Goal: Task Accomplishment & Management: Use online tool/utility

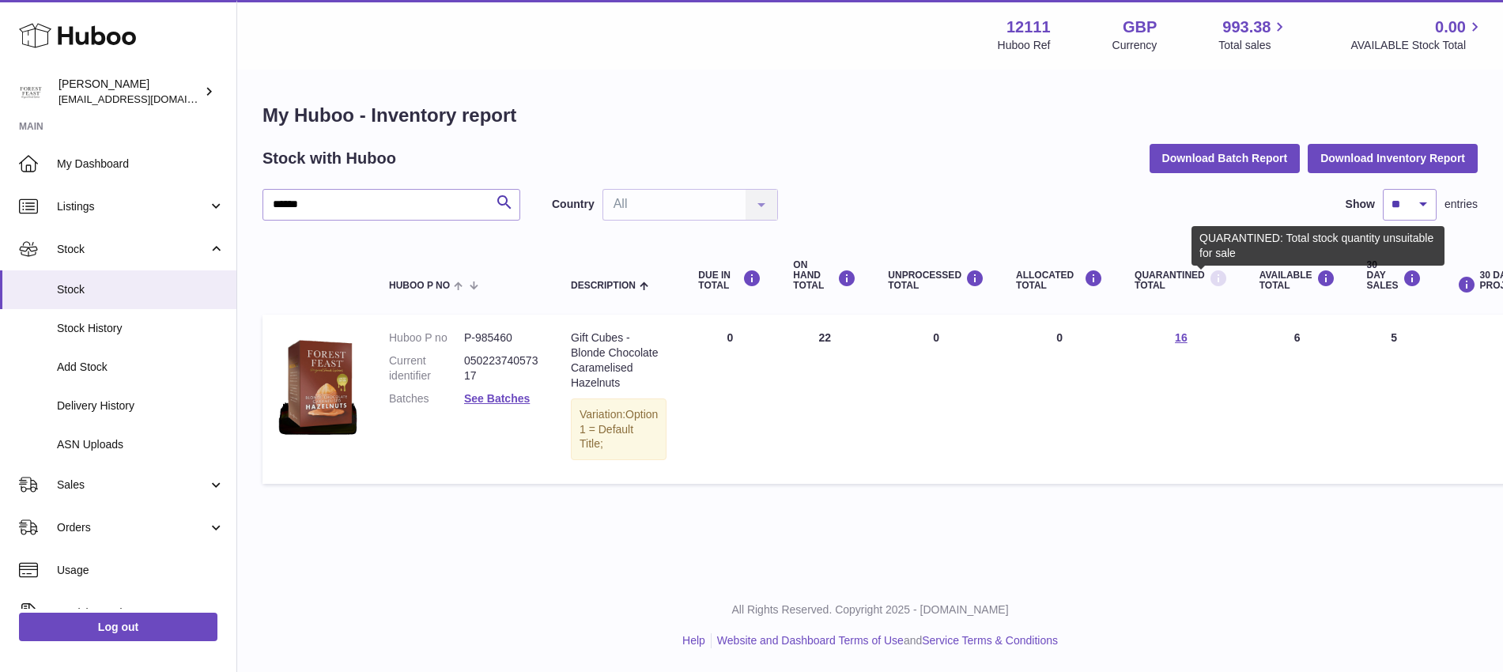
click at [1209, 281] on icon at bounding box center [1218, 279] width 19 height 20
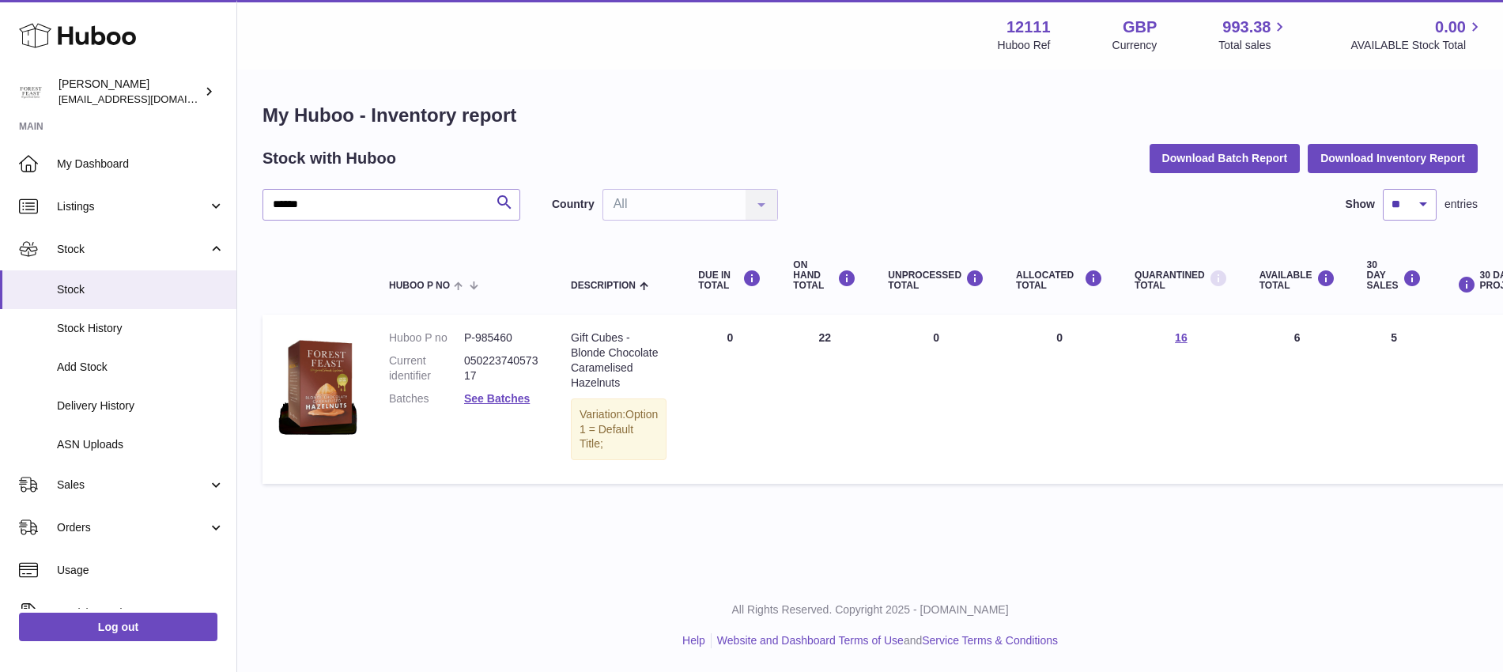
click at [1209, 281] on icon at bounding box center [1218, 279] width 19 height 20
click at [1175, 340] on link "16" at bounding box center [1181, 337] width 13 height 13
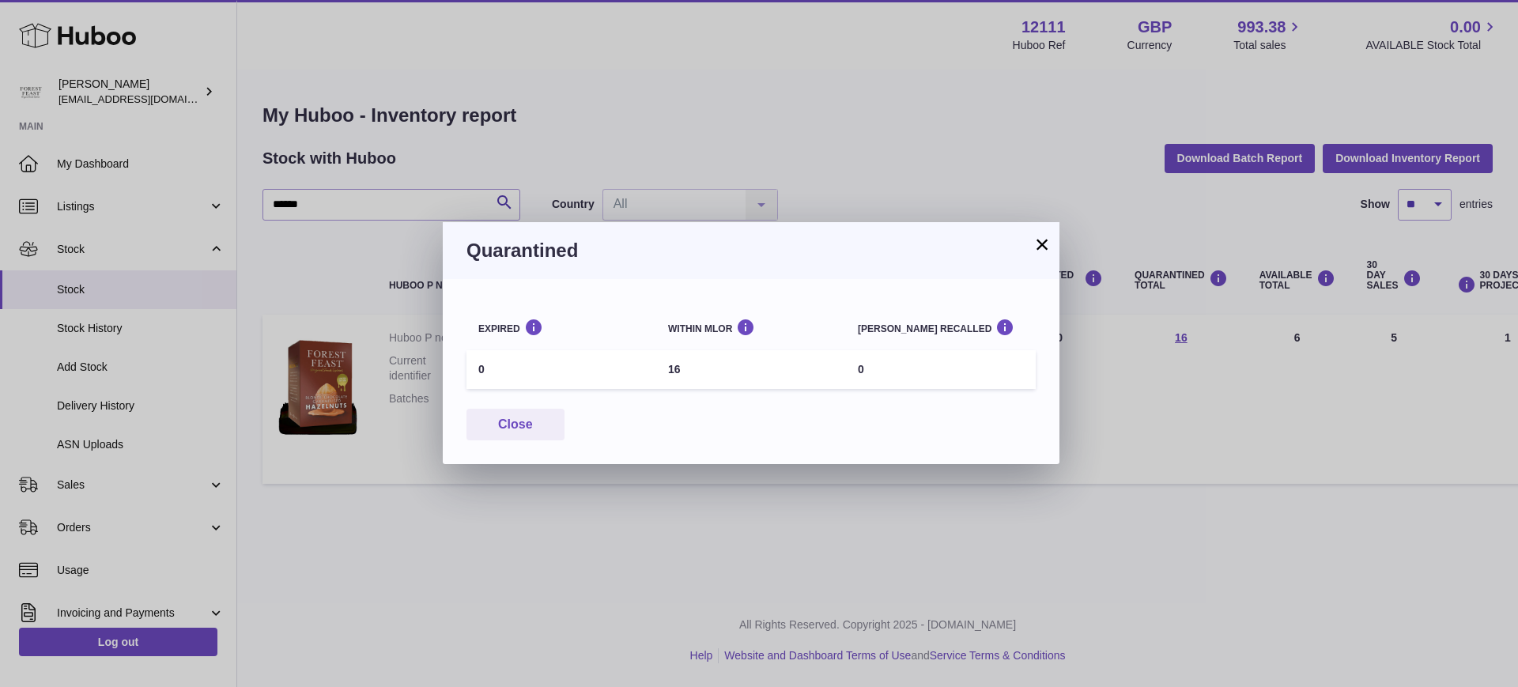
click at [1041, 251] on button "×" at bounding box center [1041, 244] width 19 height 19
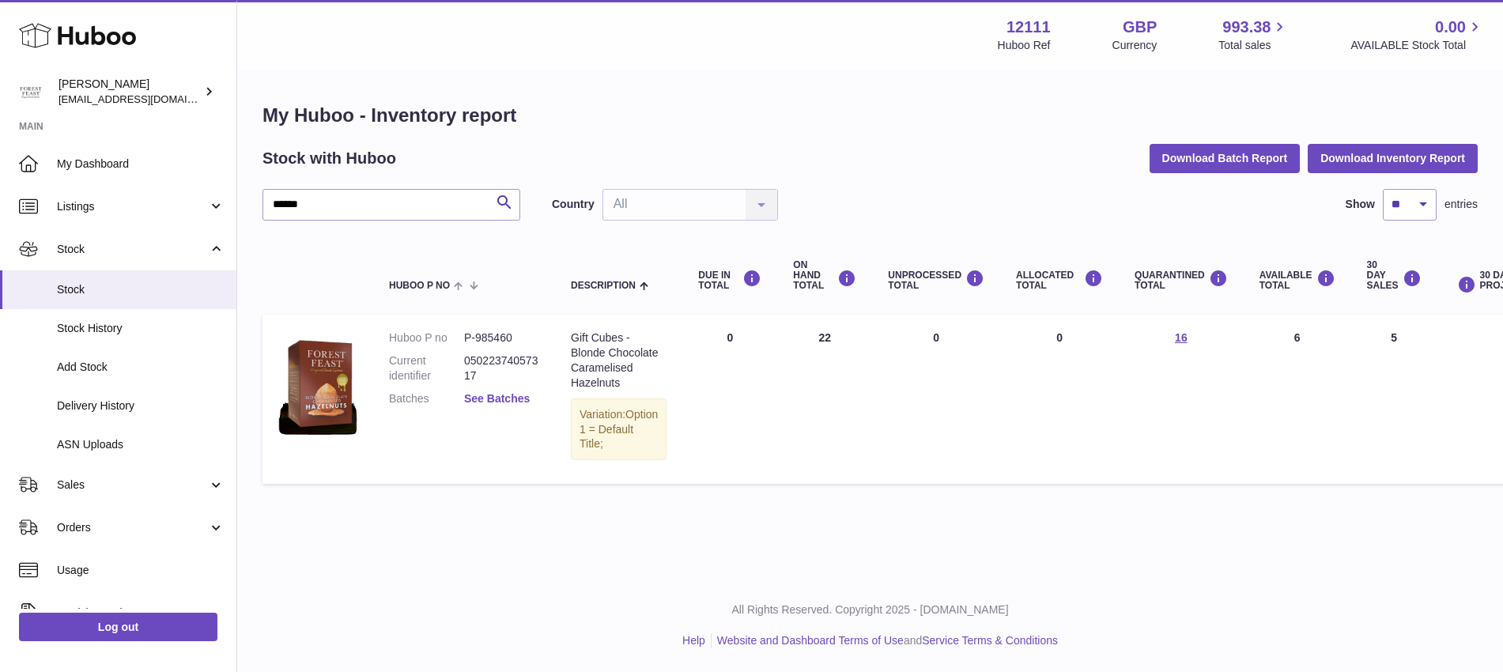
click at [511, 394] on link "See Batches" at bounding box center [497, 398] width 66 height 13
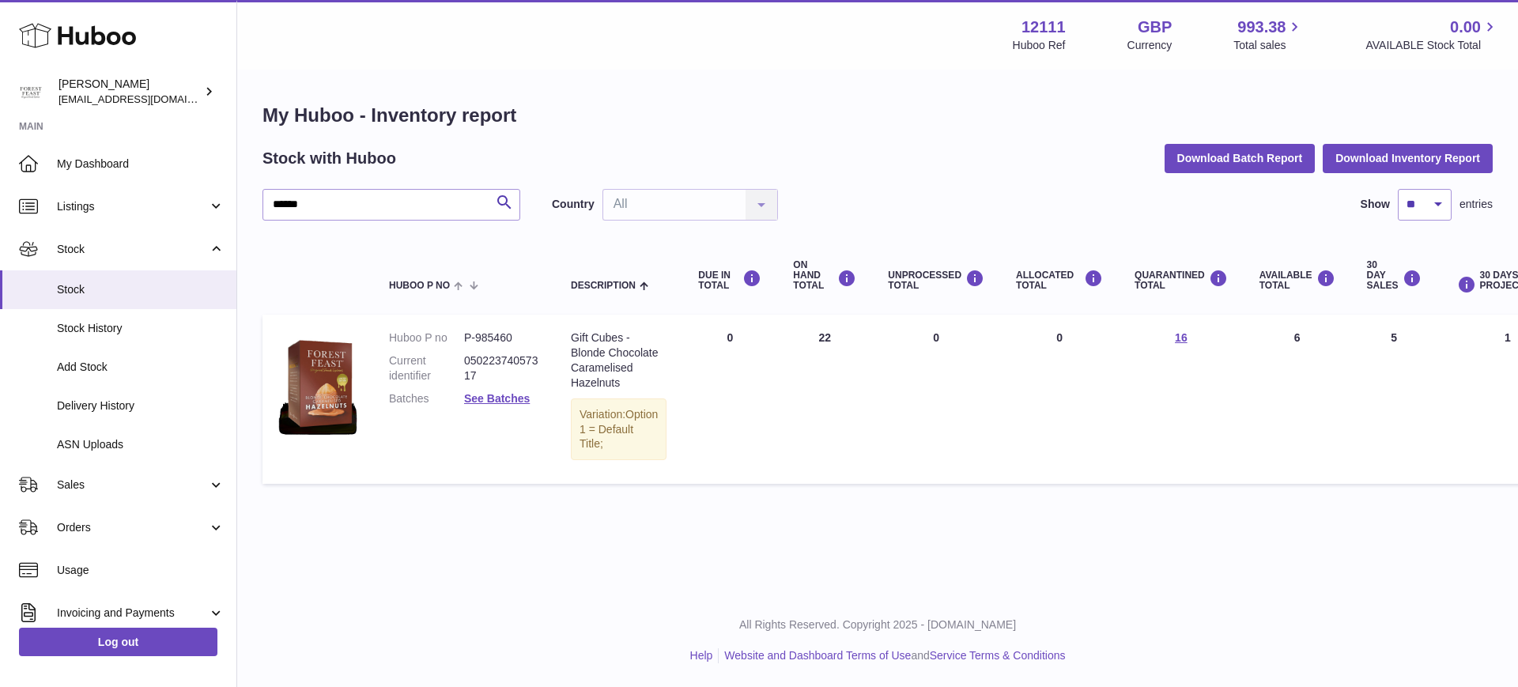
click at [511, 394] on div "Batch number Best before date On Hand Batch recalled 5223134151 30th Jun 2026 1…" at bounding box center [751, 371] width 617 height 185
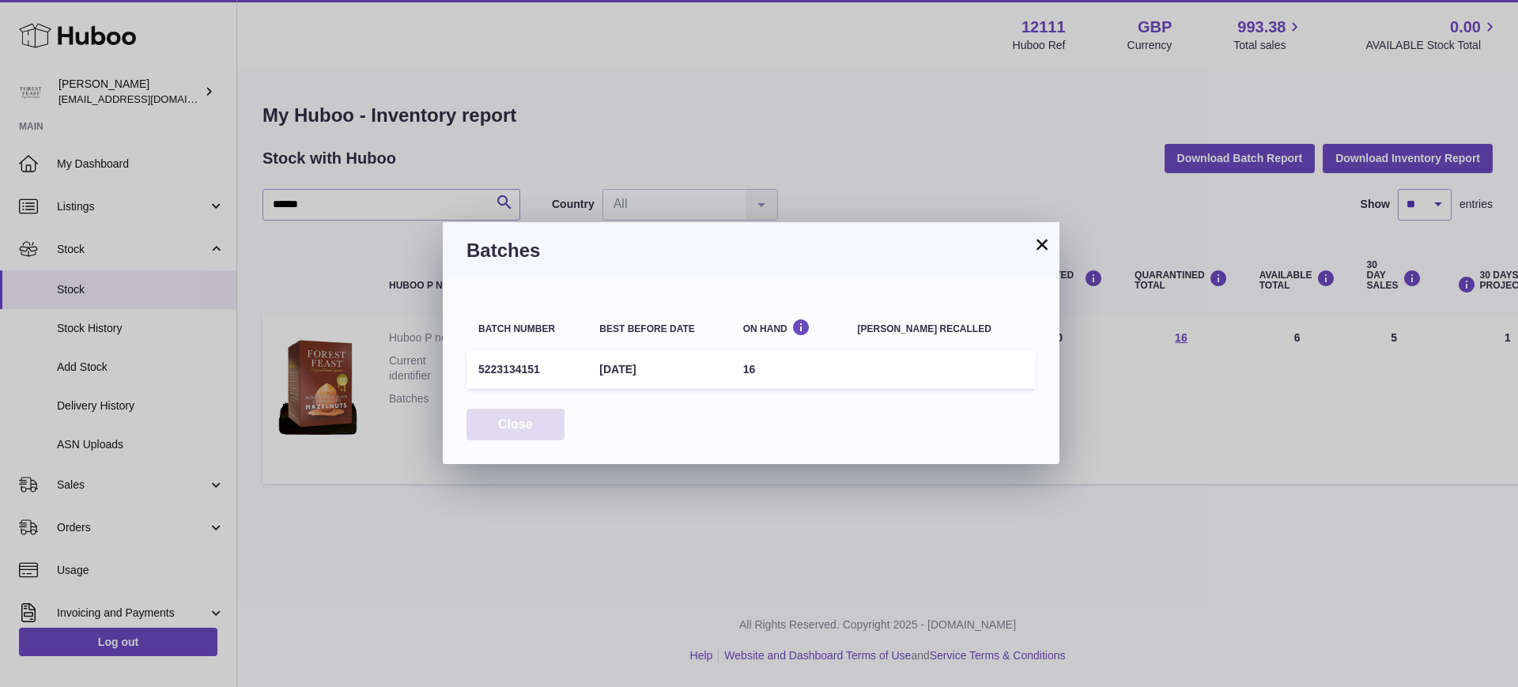
click at [534, 431] on button "Close" at bounding box center [515, 425] width 98 height 32
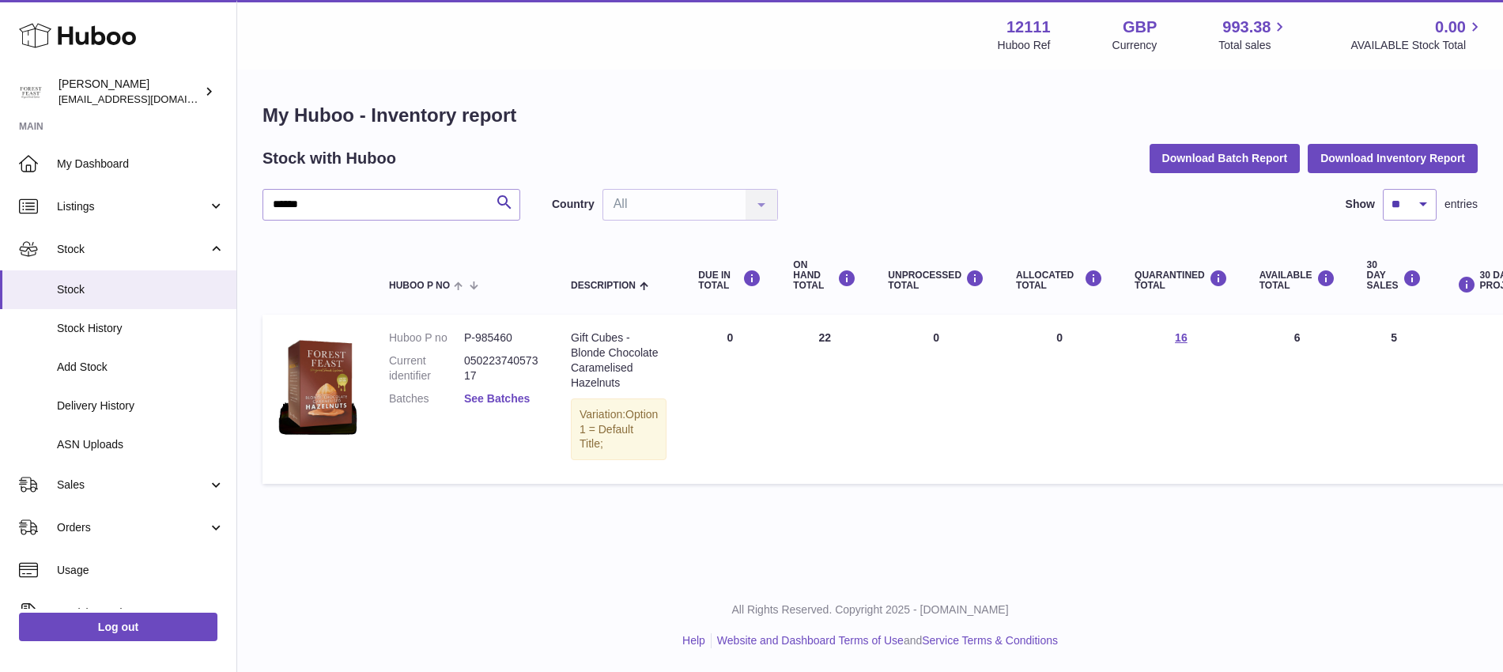
click at [518, 398] on link "See Batches" at bounding box center [497, 398] width 66 height 13
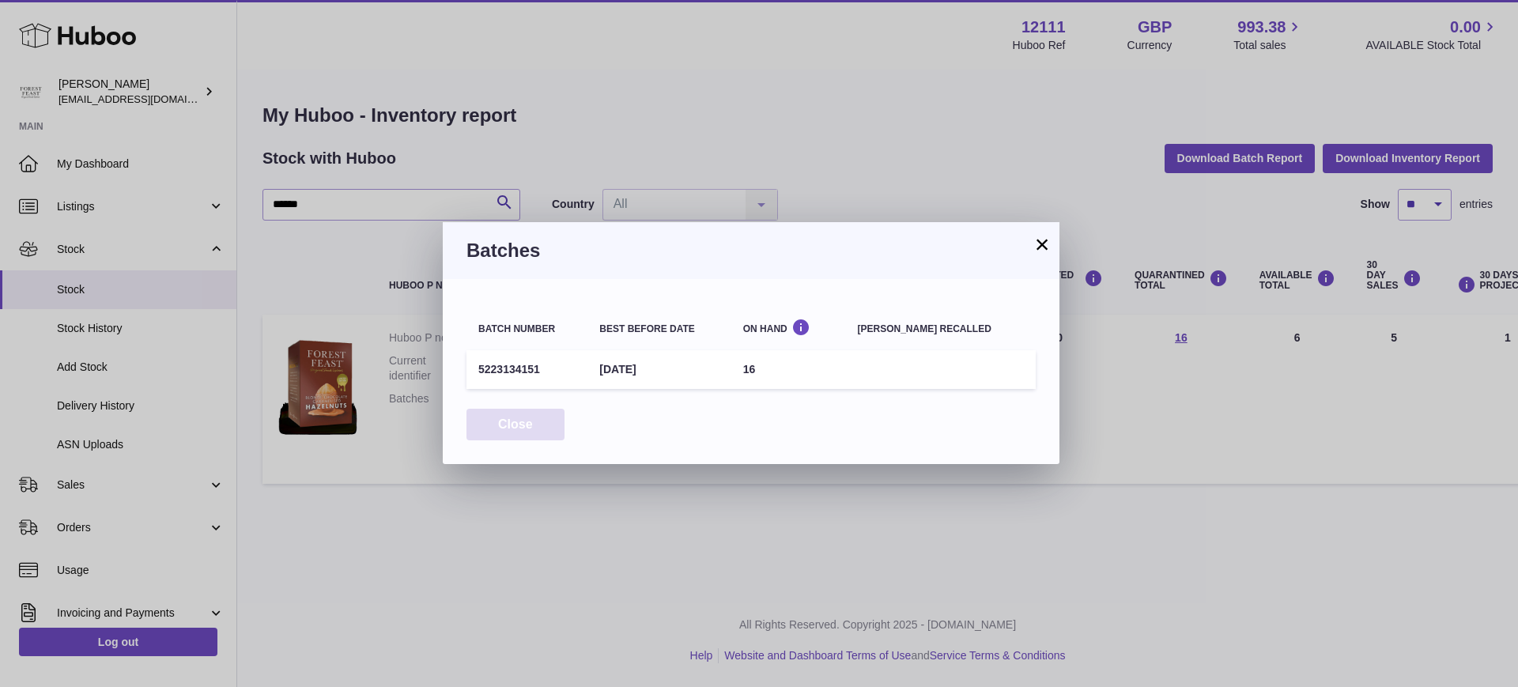
click at [519, 426] on button "Close" at bounding box center [515, 425] width 98 height 32
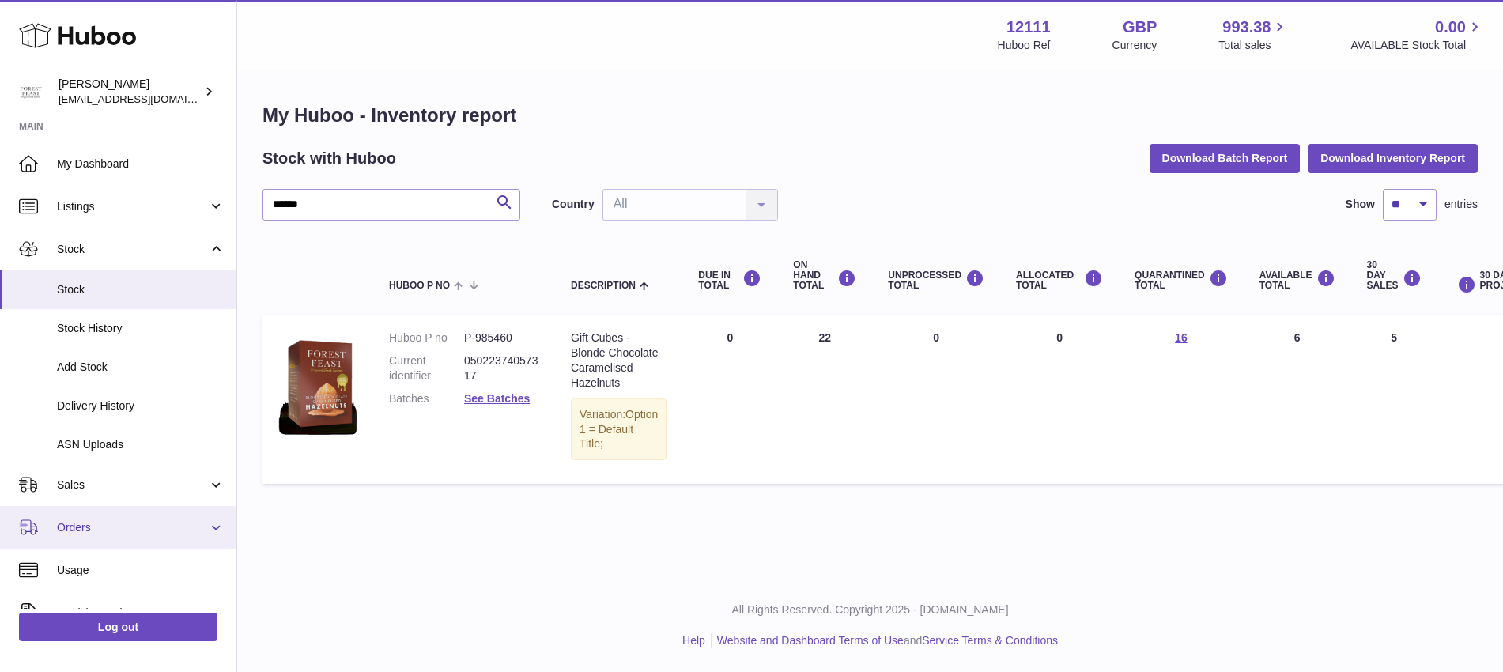
click at [130, 521] on span "Orders" at bounding box center [132, 527] width 151 height 15
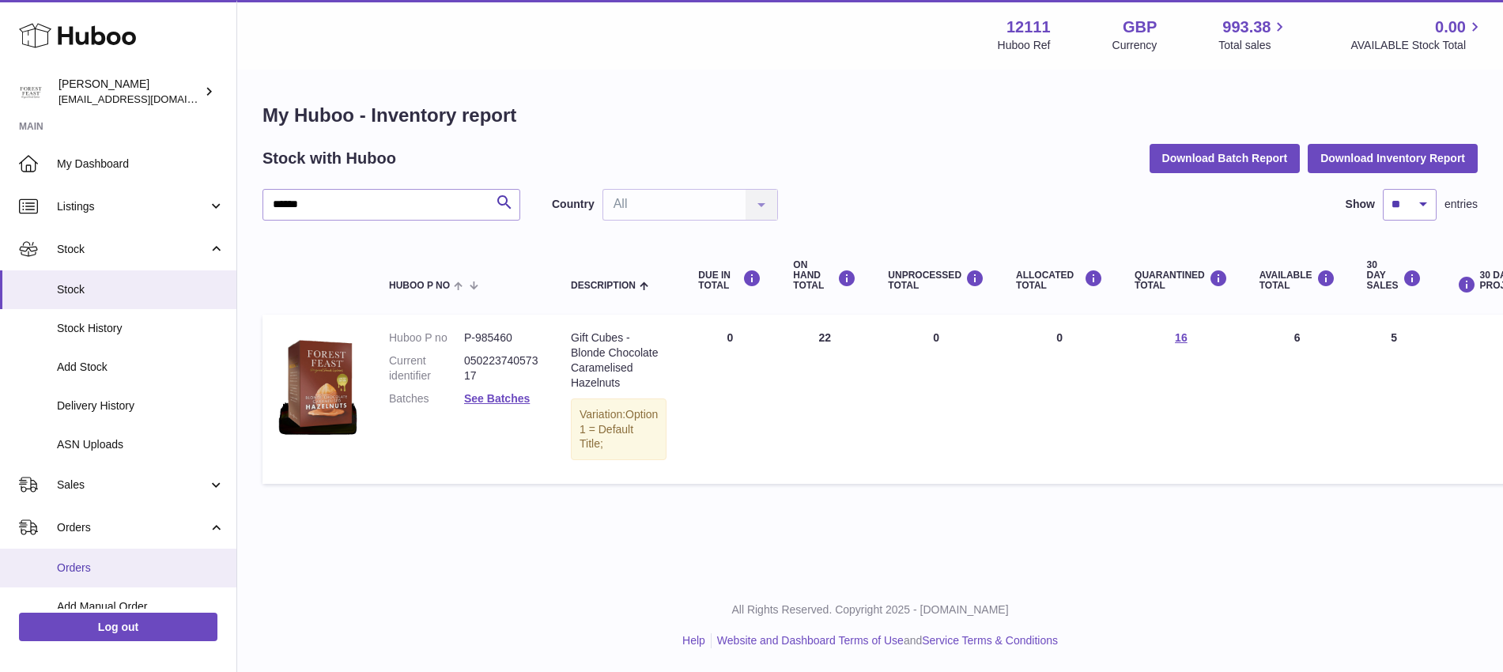
click at [99, 564] on span "Orders" at bounding box center [141, 567] width 168 height 15
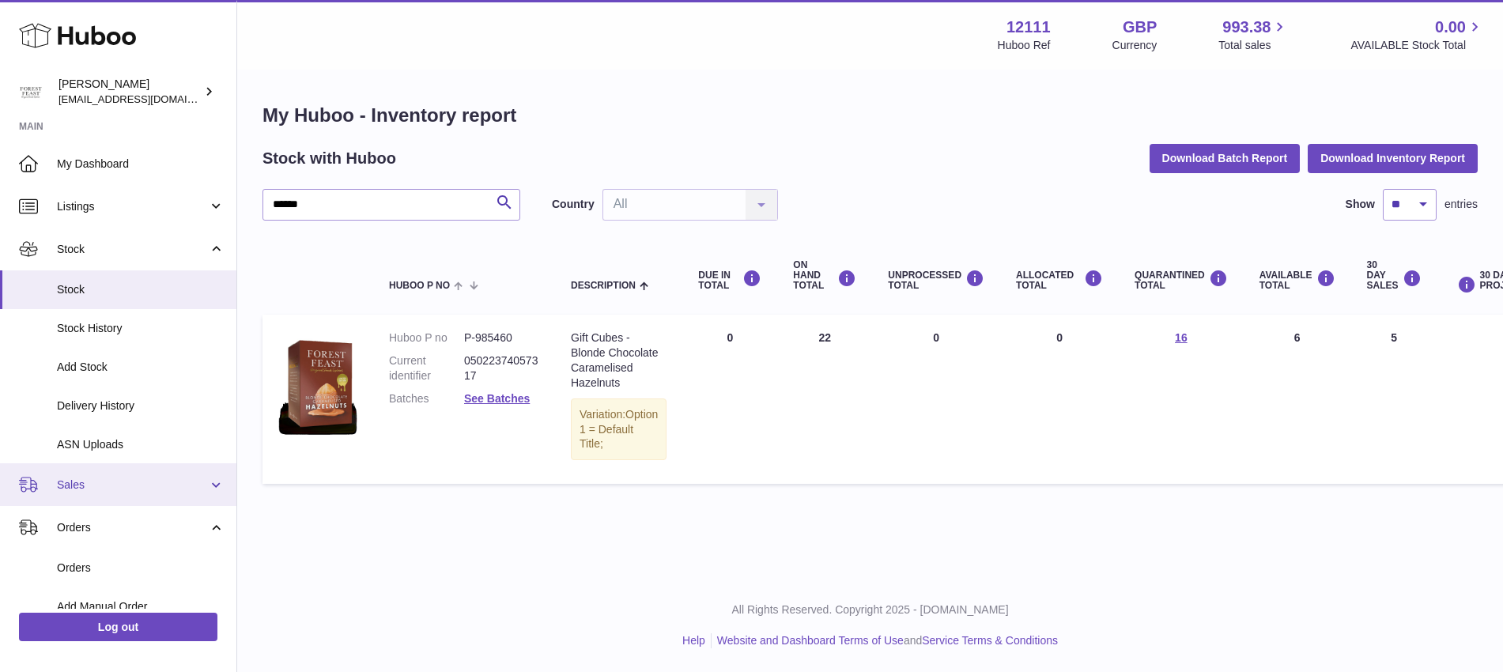
click at [108, 485] on span "Sales" at bounding box center [132, 484] width 151 height 15
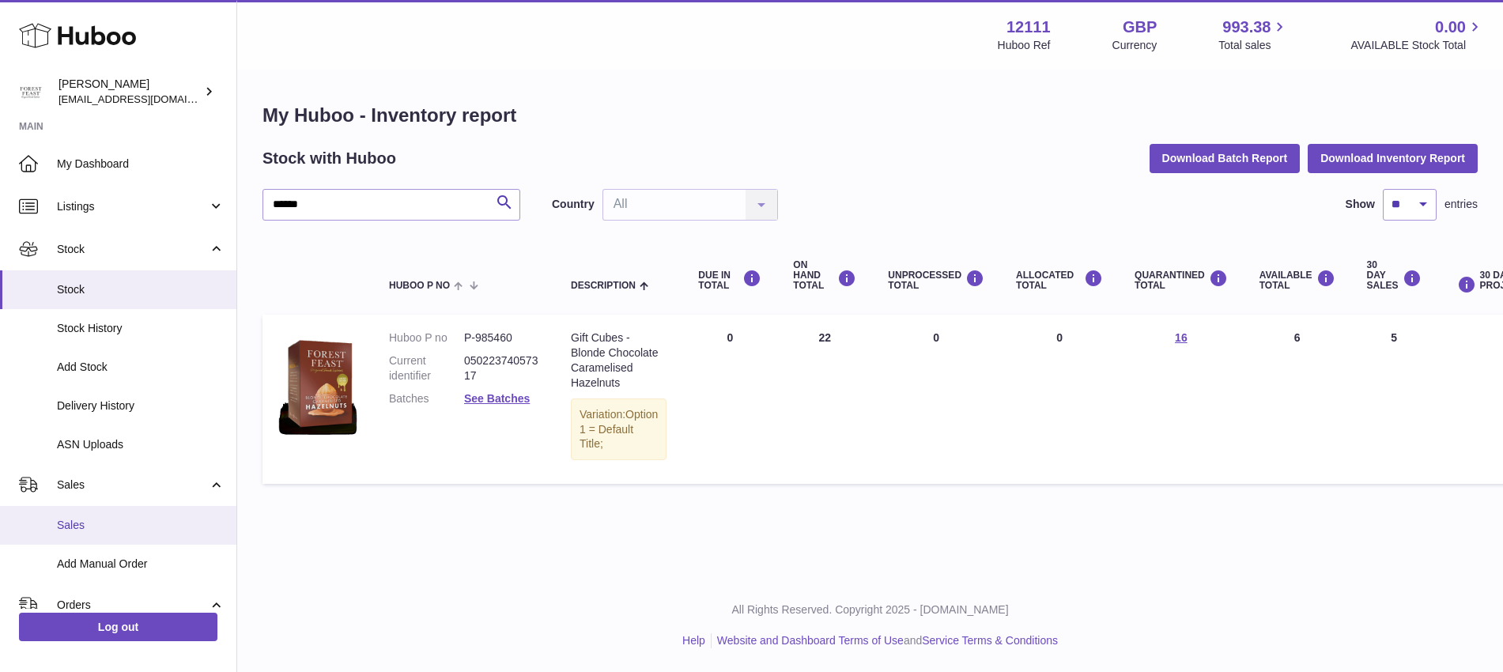
click at [91, 515] on link "Sales" at bounding box center [118, 525] width 236 height 39
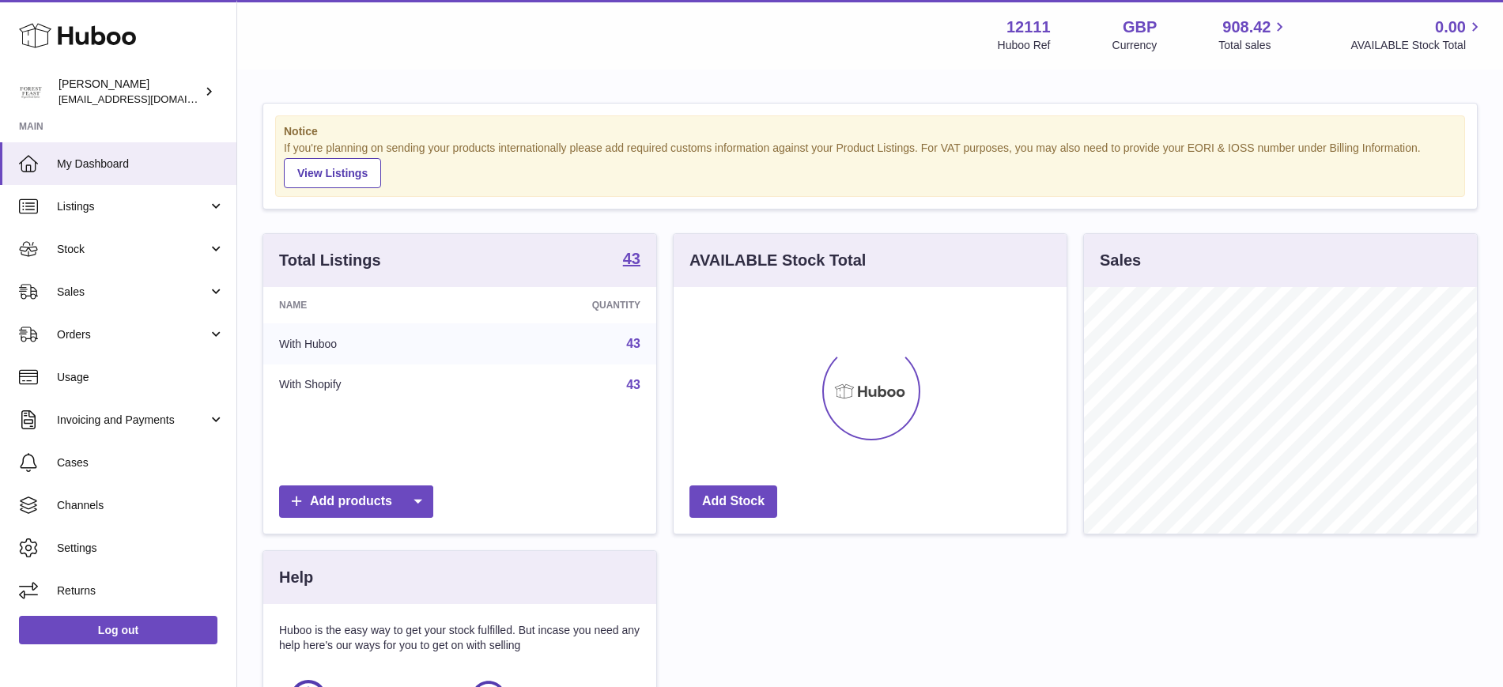
scroll to position [247, 393]
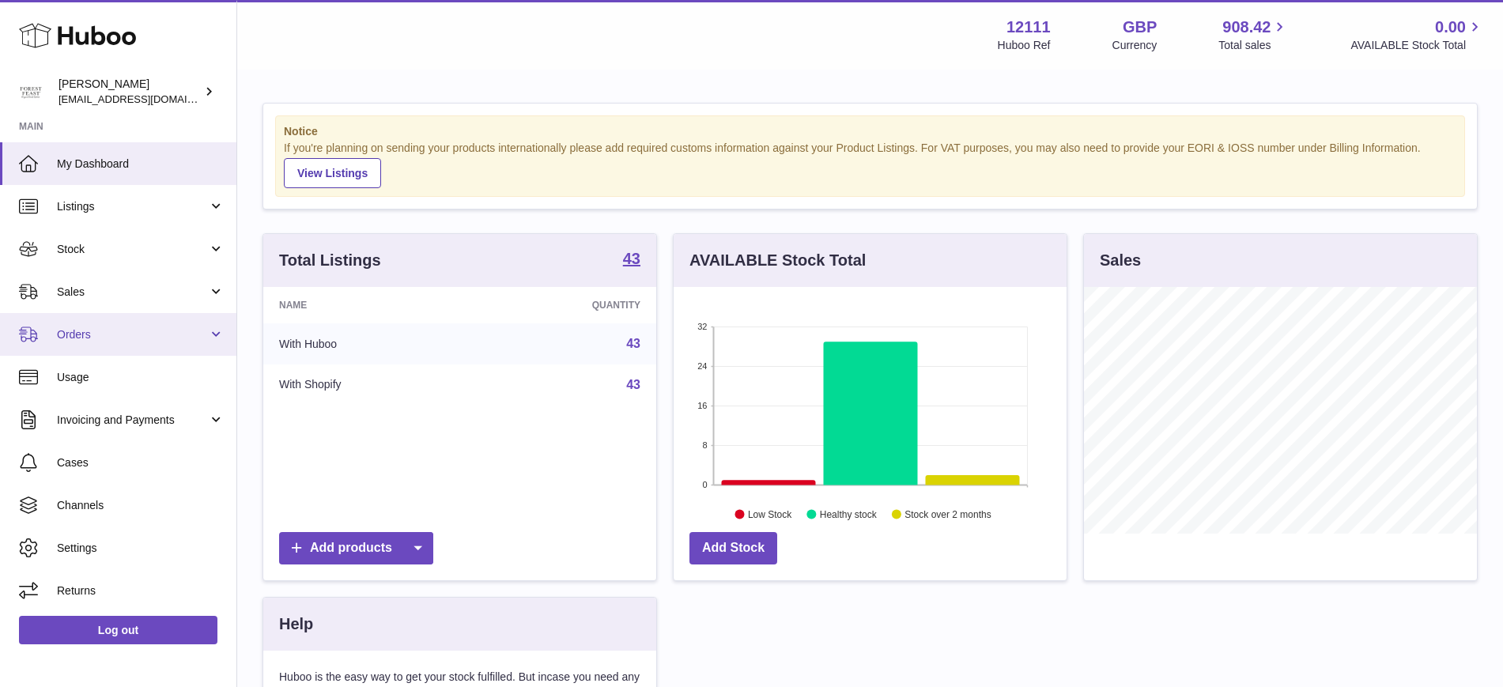
click at [202, 332] on span "Orders" at bounding box center [132, 334] width 151 height 15
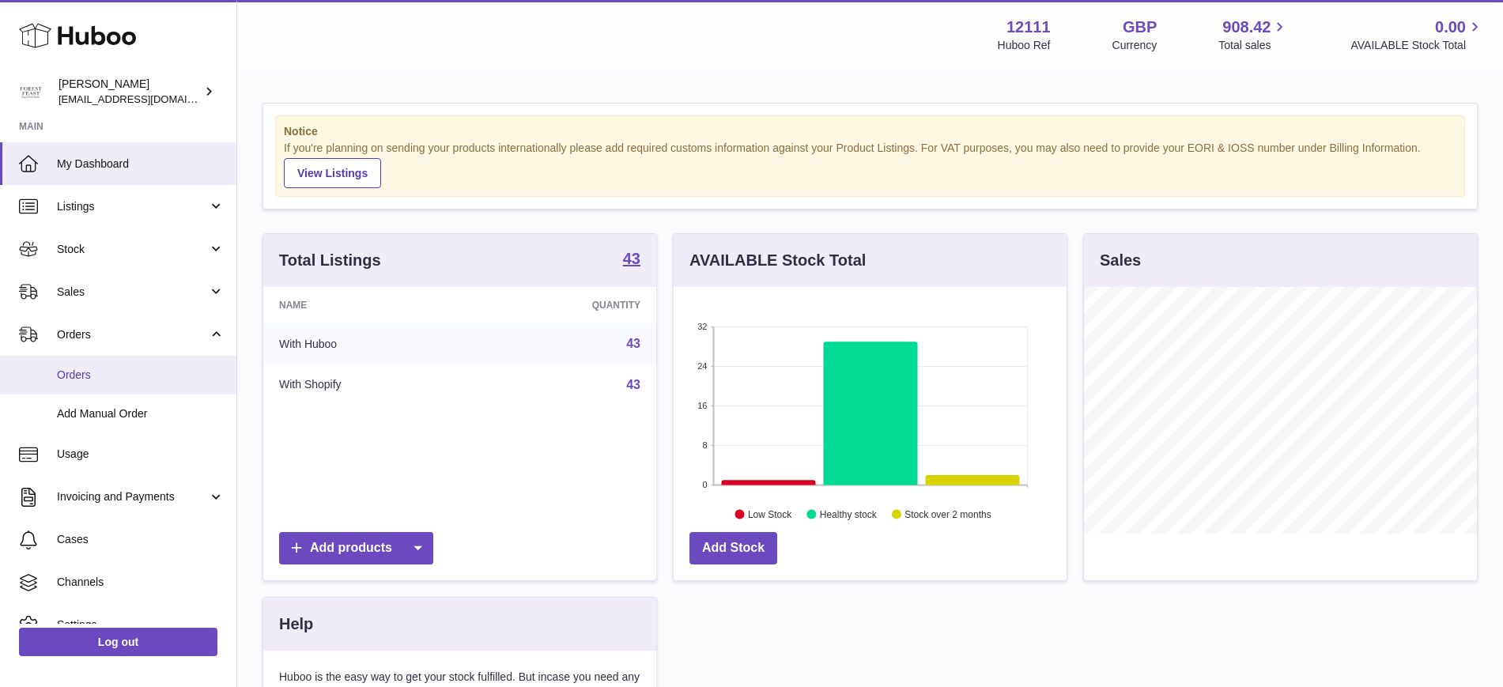
click at [193, 368] on span "Orders" at bounding box center [141, 375] width 168 height 15
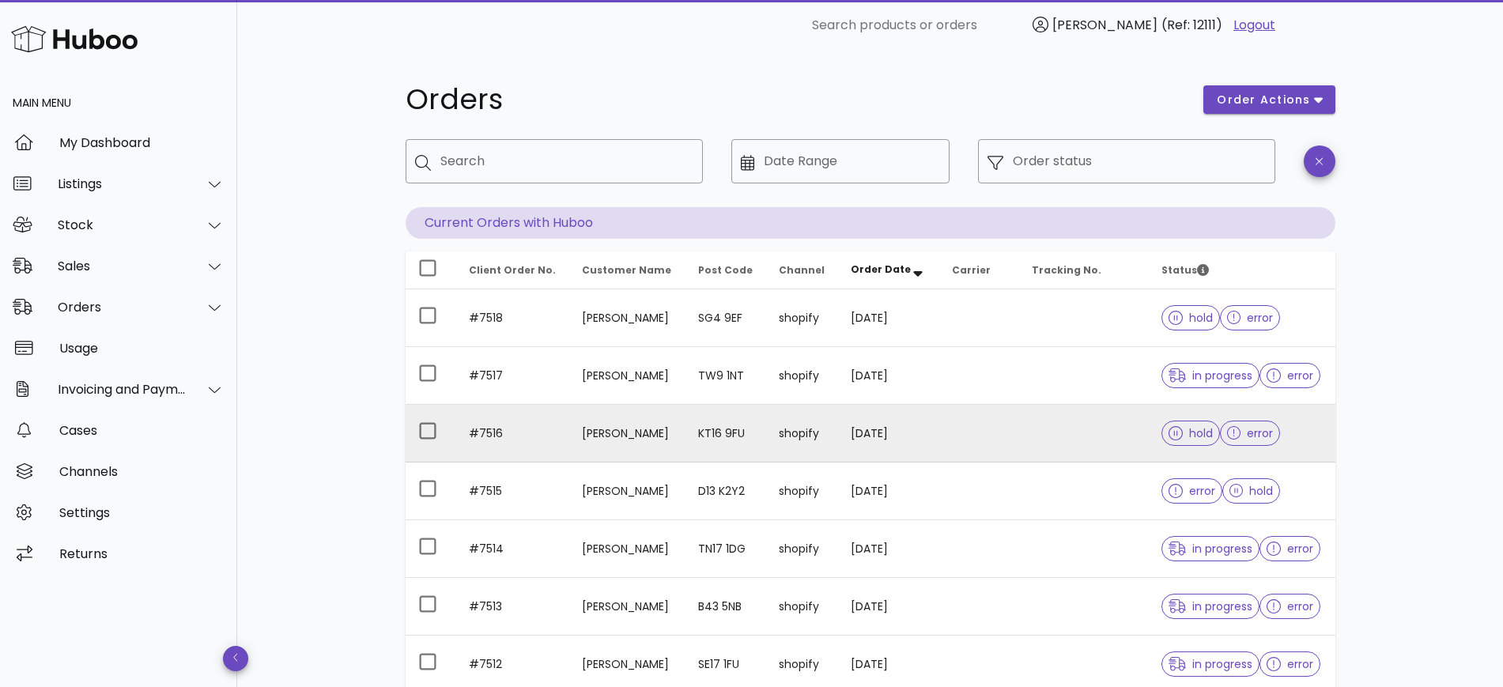
click at [667, 436] on td "Rayna Chauhan" at bounding box center [627, 434] width 116 height 58
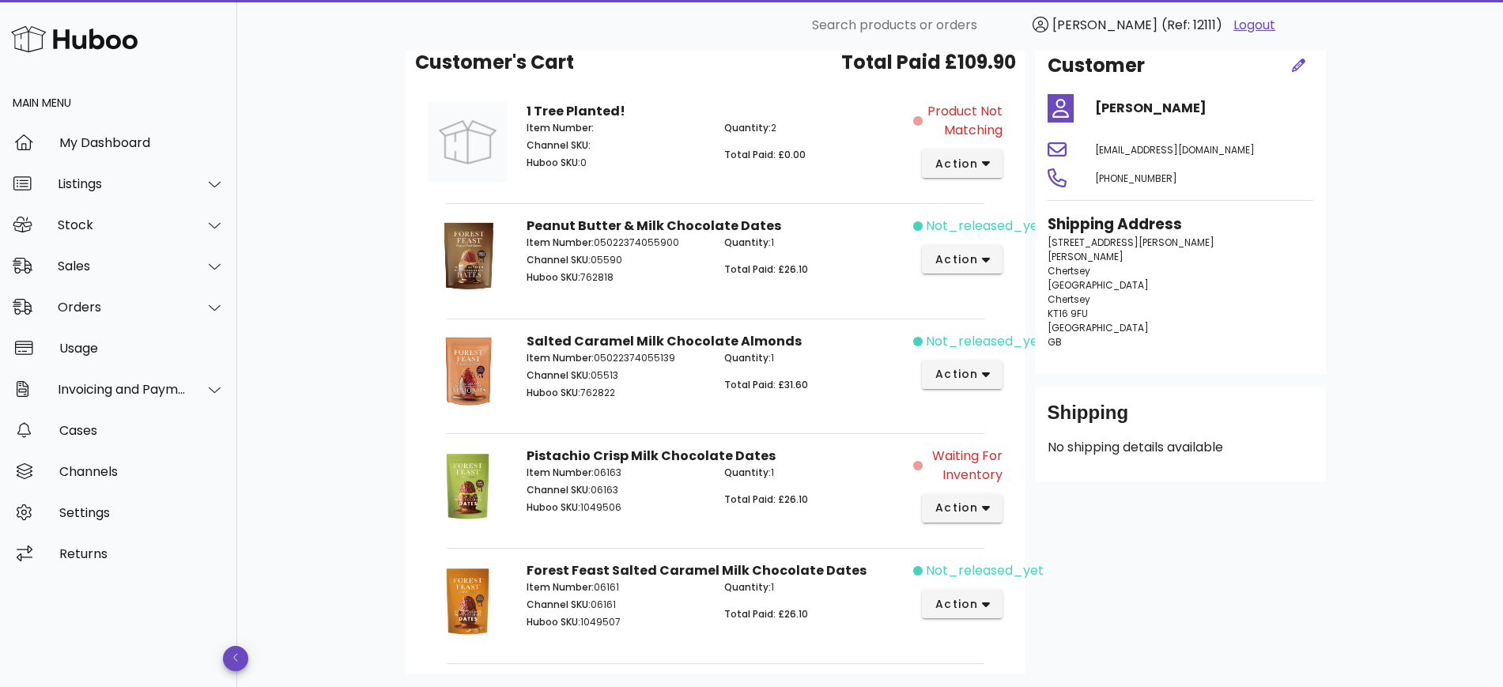
scroll to position [290, 0]
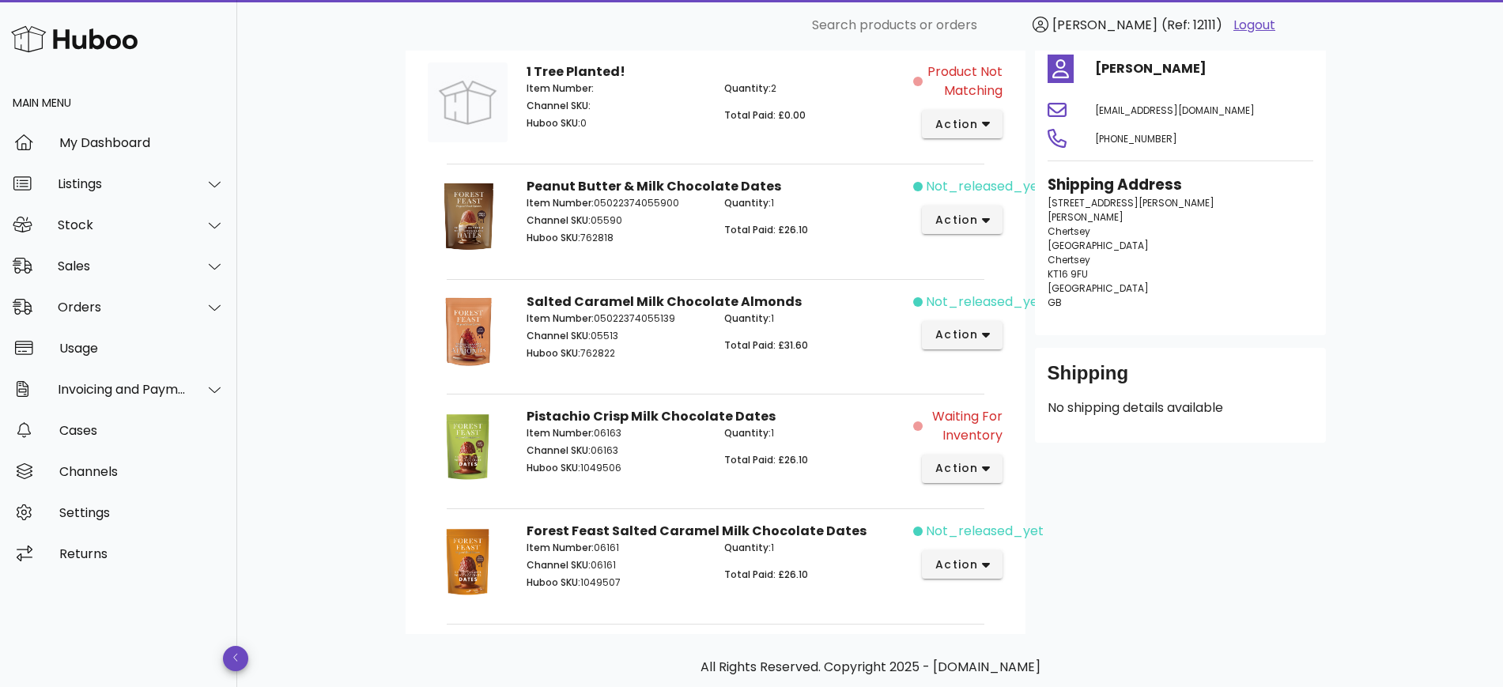
click at [526, 431] on span "Item Number:" at bounding box center [559, 432] width 67 height 13
click at [201, 221] on div at bounding box center [206, 226] width 38 height 40
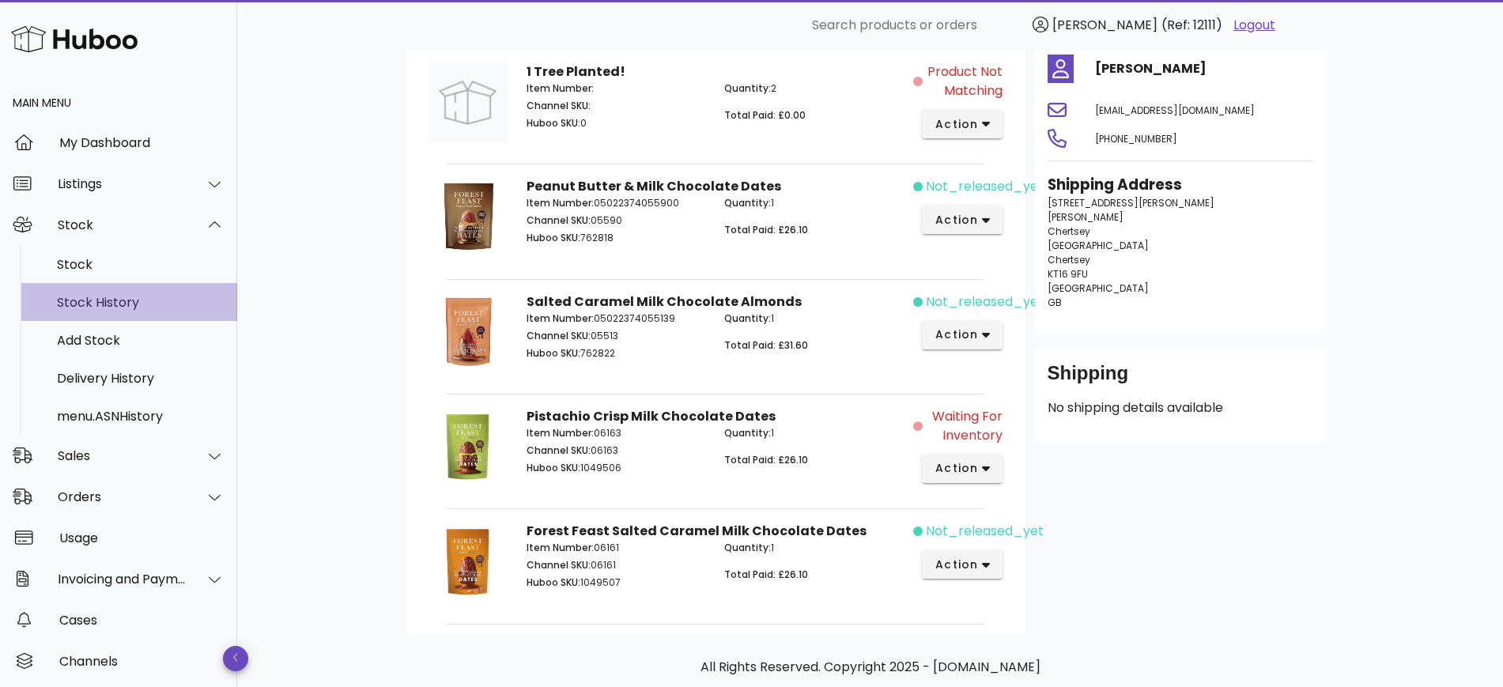
click at [150, 304] on div "Stock History" at bounding box center [141, 302] width 168 height 15
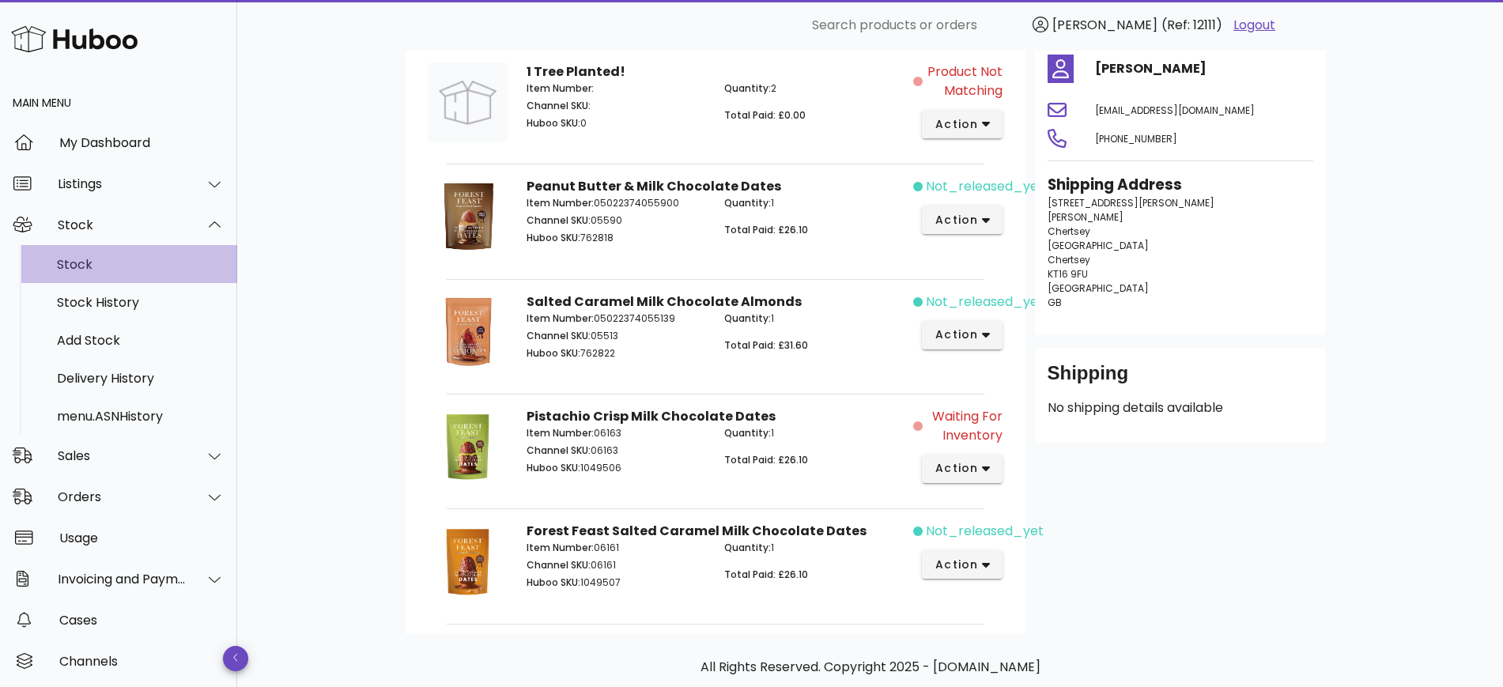
click at [96, 267] on div "Stock" at bounding box center [141, 264] width 168 height 15
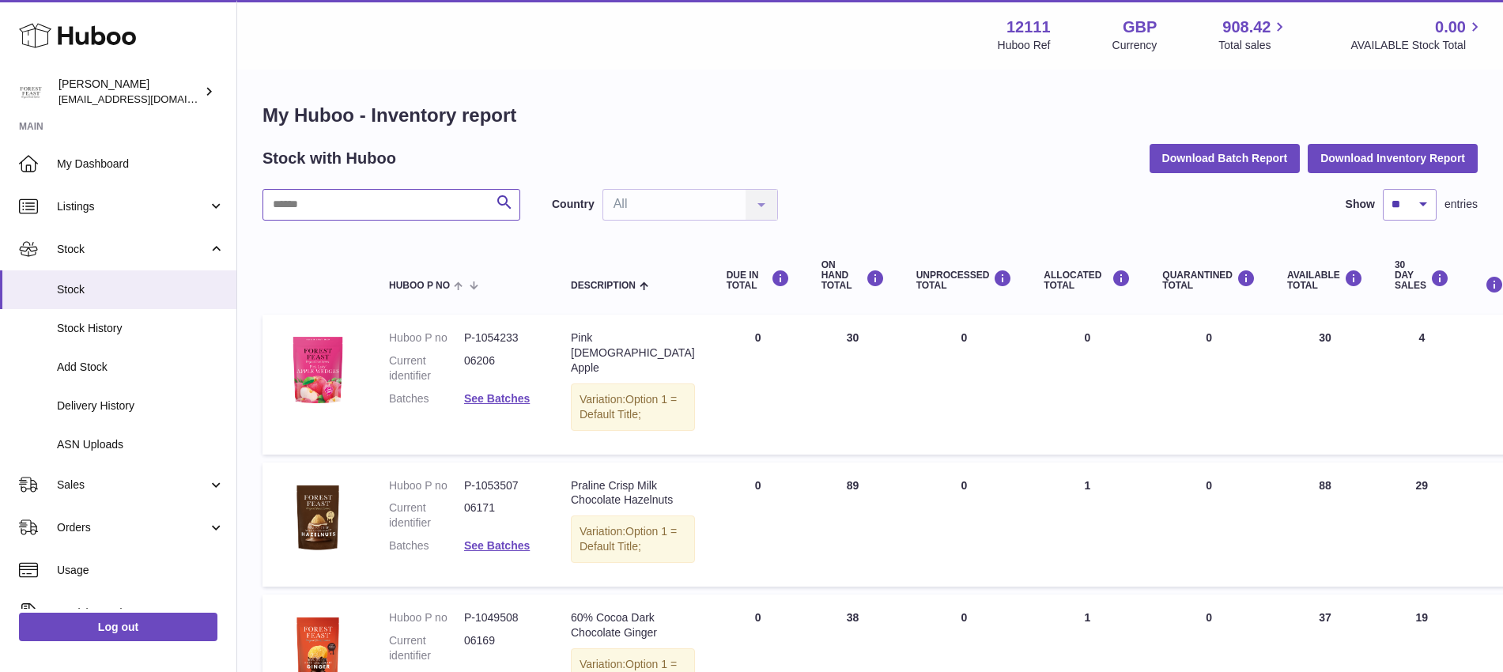
click at [432, 195] on input "text" at bounding box center [391, 205] width 258 height 32
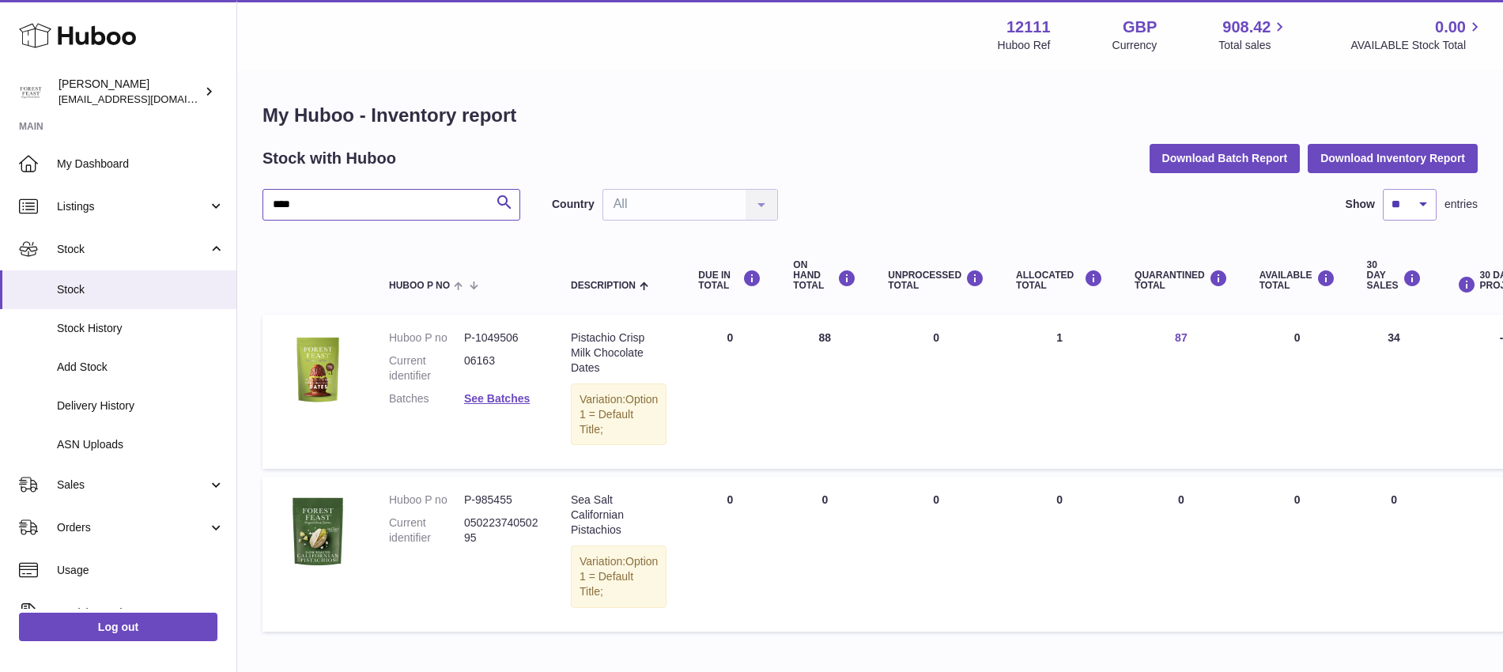
type input "****"
click at [1175, 335] on link "87" at bounding box center [1181, 337] width 13 height 13
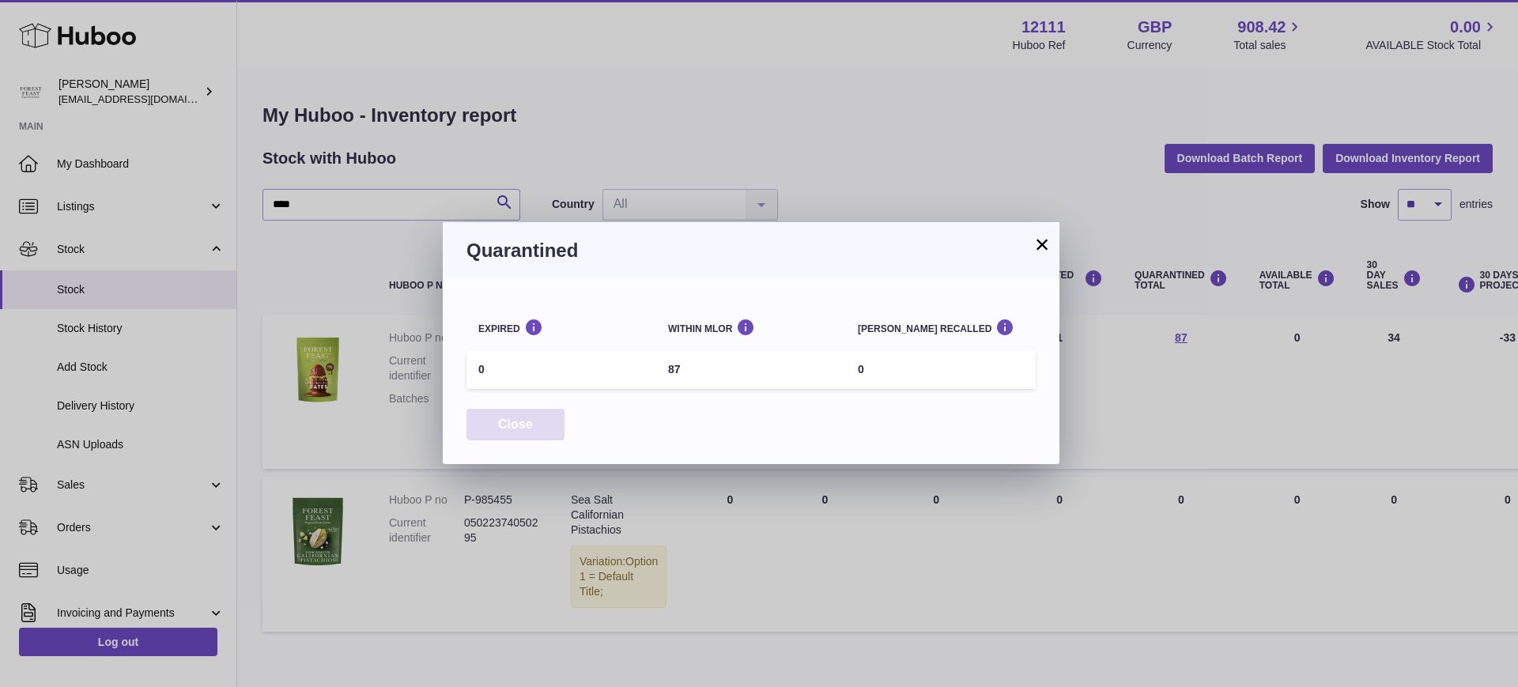
click at [534, 423] on button "Close" at bounding box center [515, 425] width 98 height 32
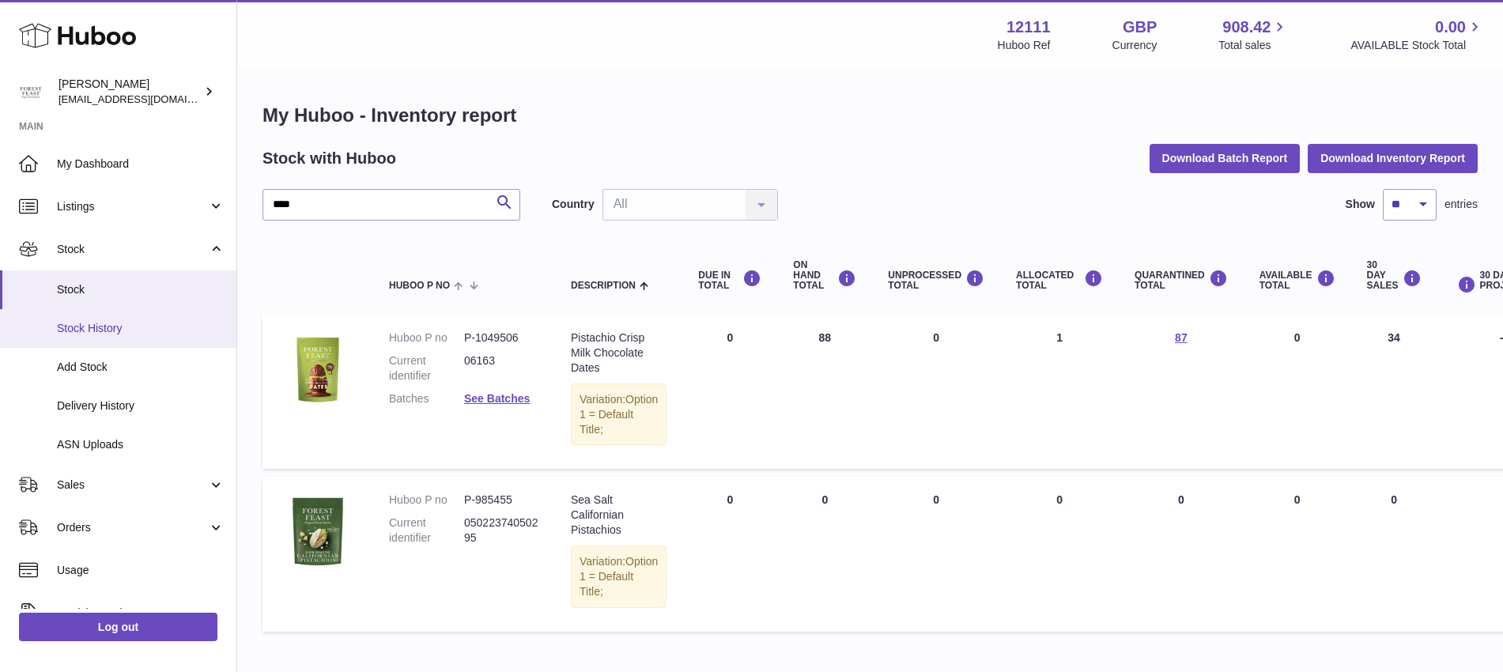
click at [100, 326] on span "Stock History" at bounding box center [141, 328] width 168 height 15
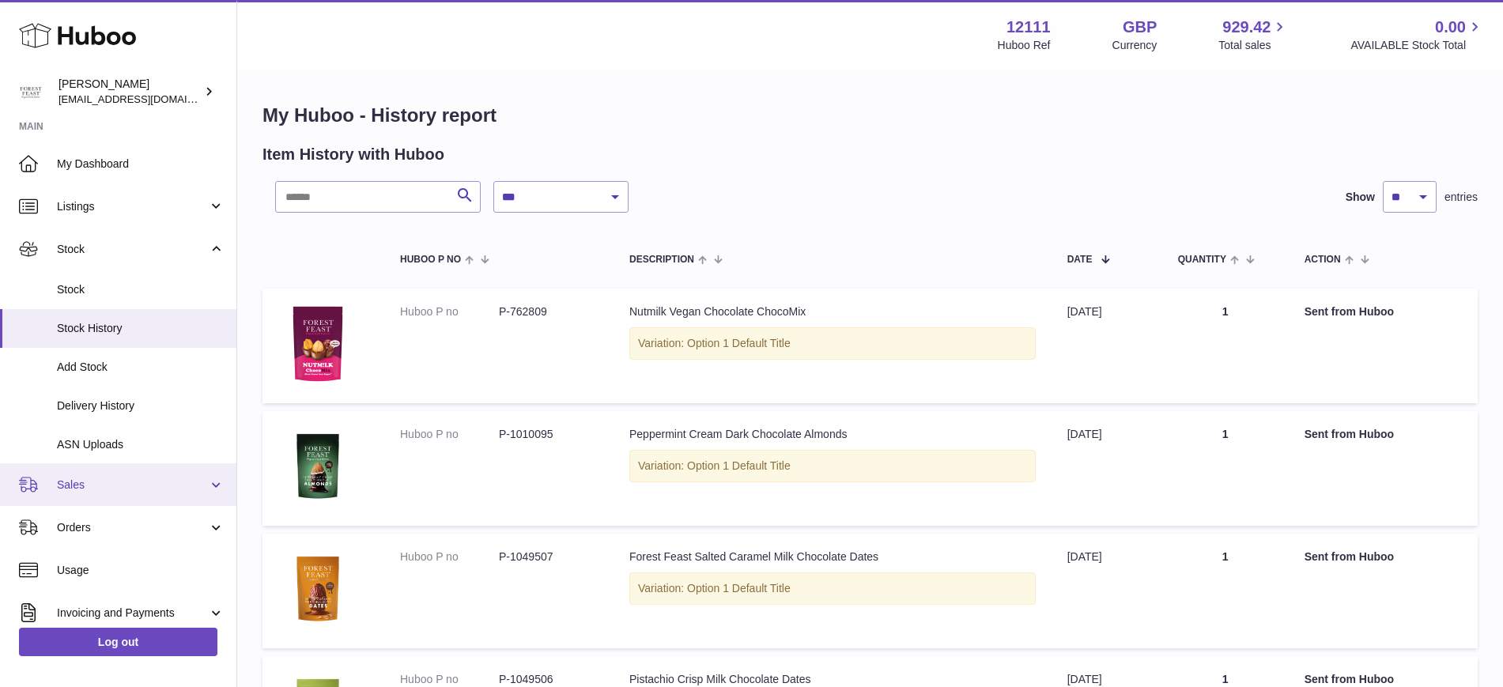
click at [176, 477] on span "Sales" at bounding box center [132, 484] width 151 height 15
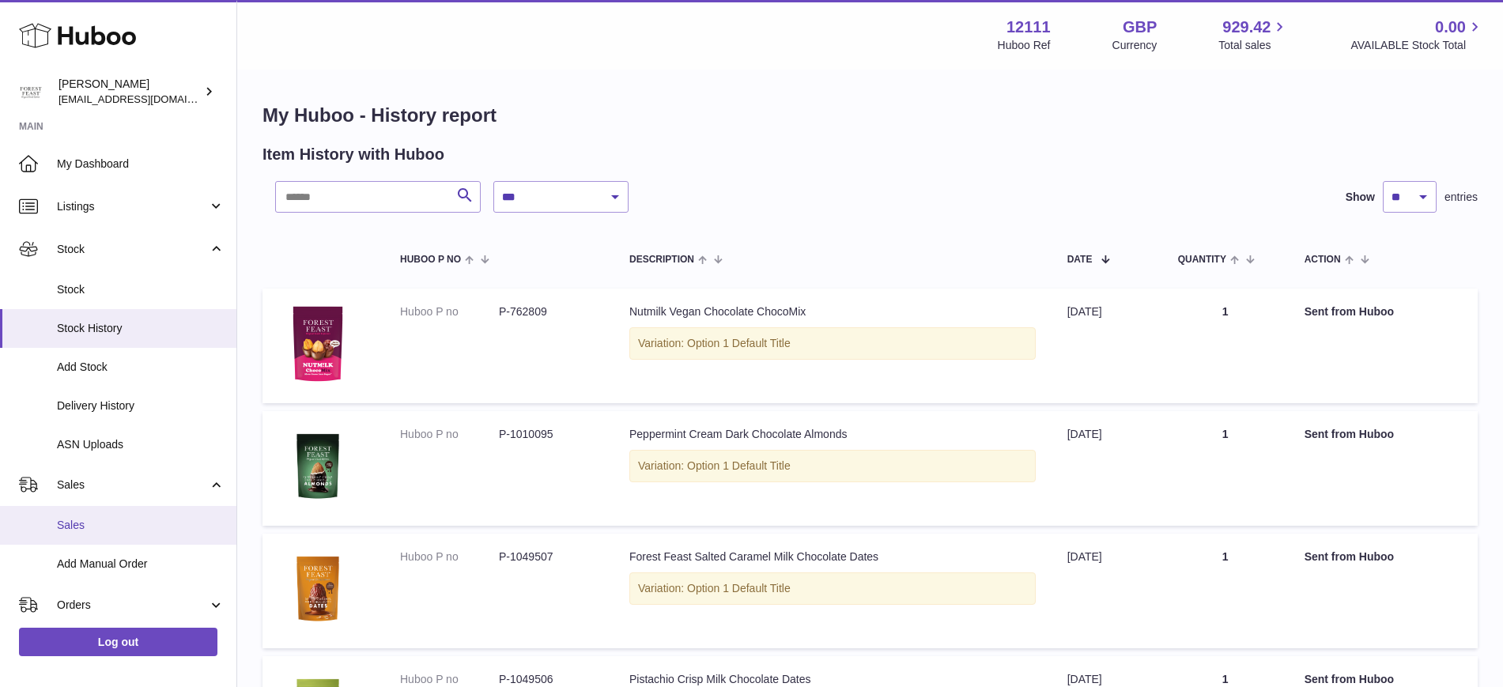
click at [101, 527] on span "Sales" at bounding box center [141, 525] width 168 height 15
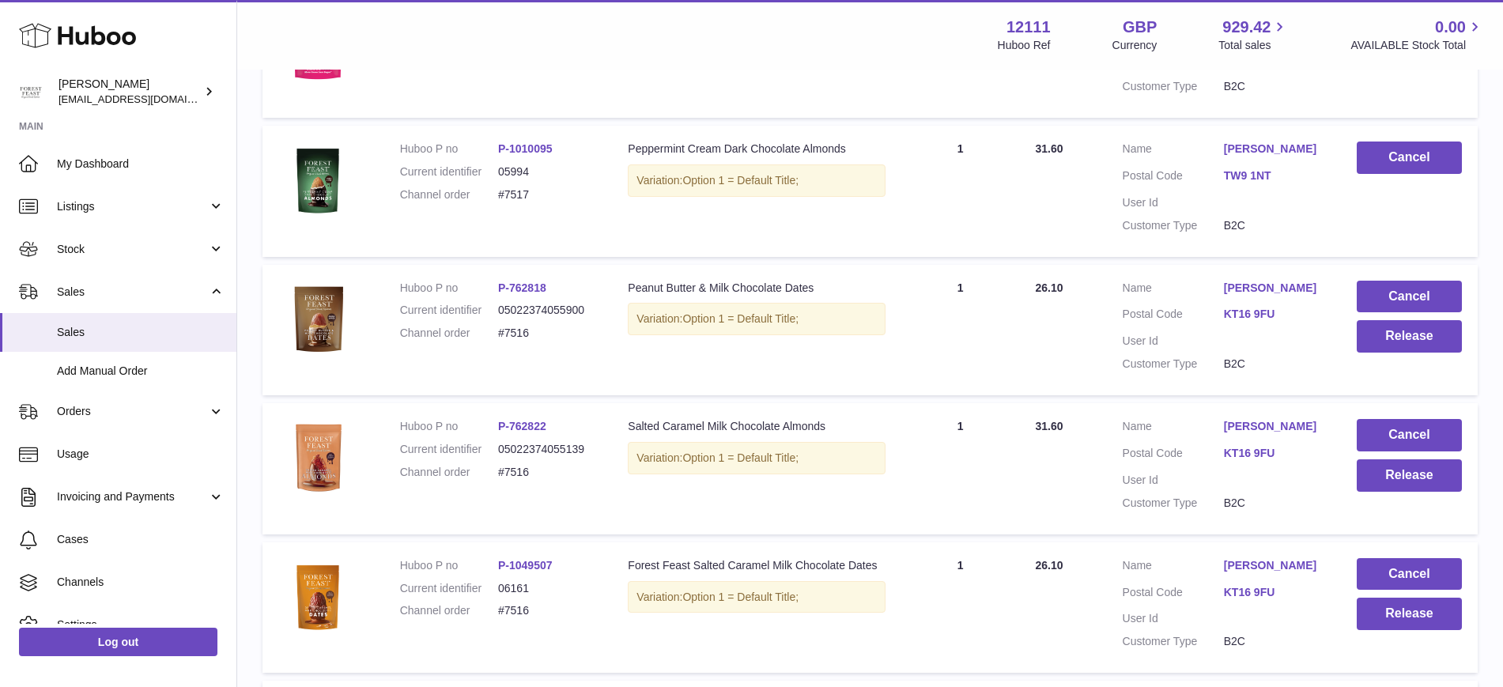
scroll to position [443, 0]
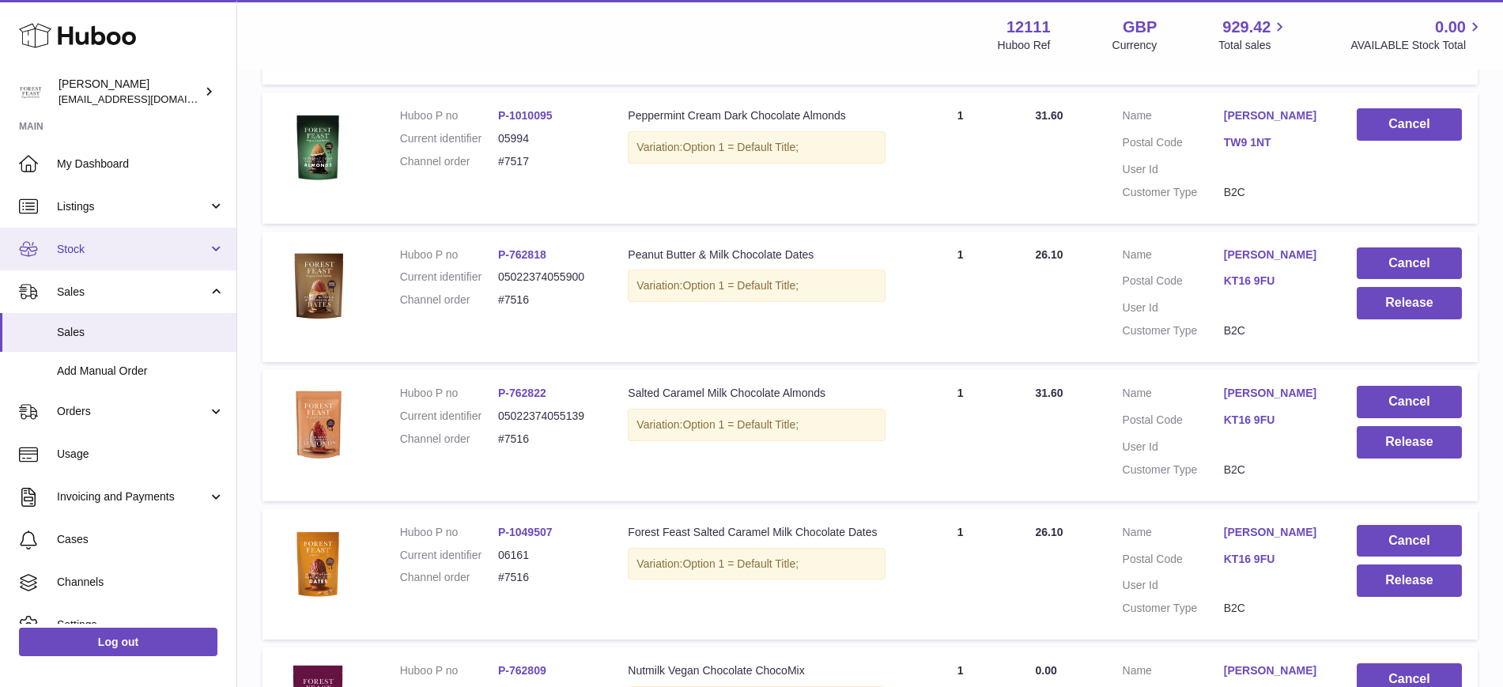
click at [207, 247] on link "Stock" at bounding box center [118, 249] width 236 height 43
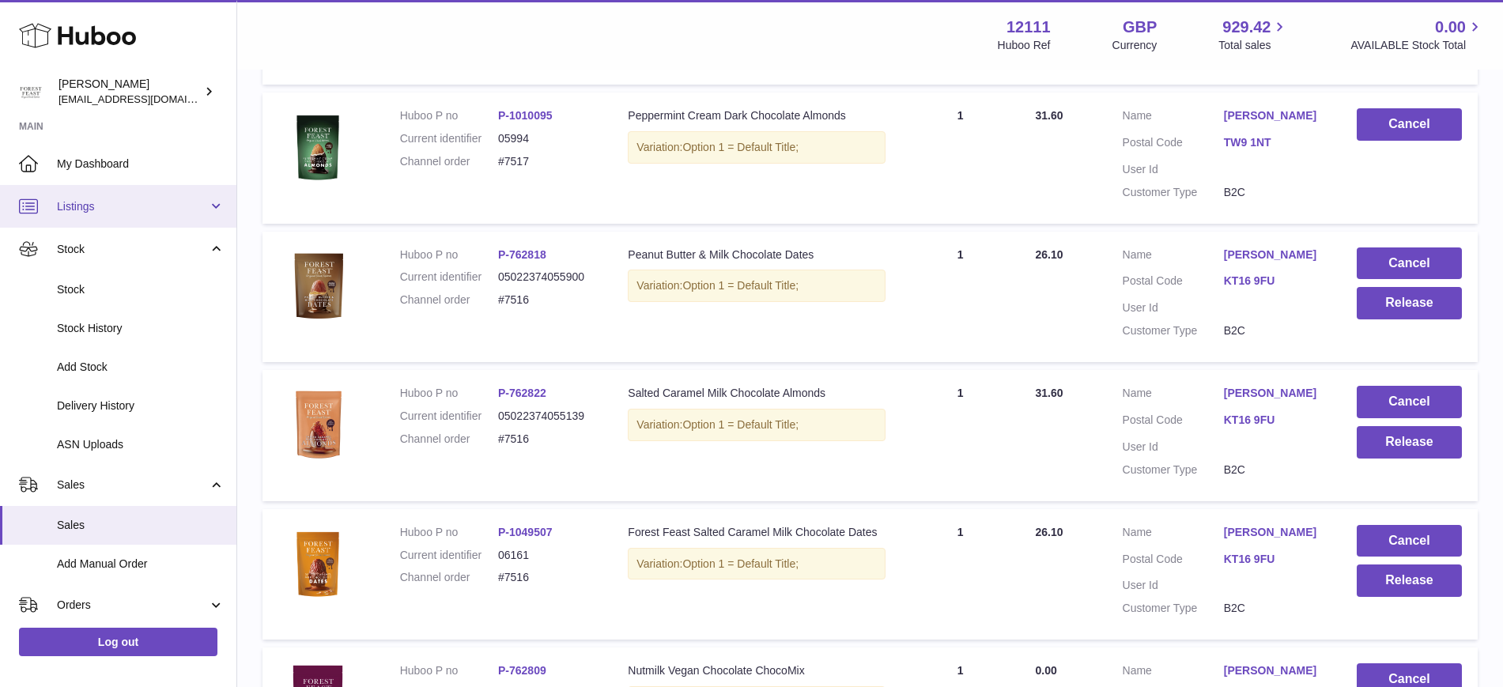
click at [97, 204] on span "Listings" at bounding box center [132, 206] width 151 height 15
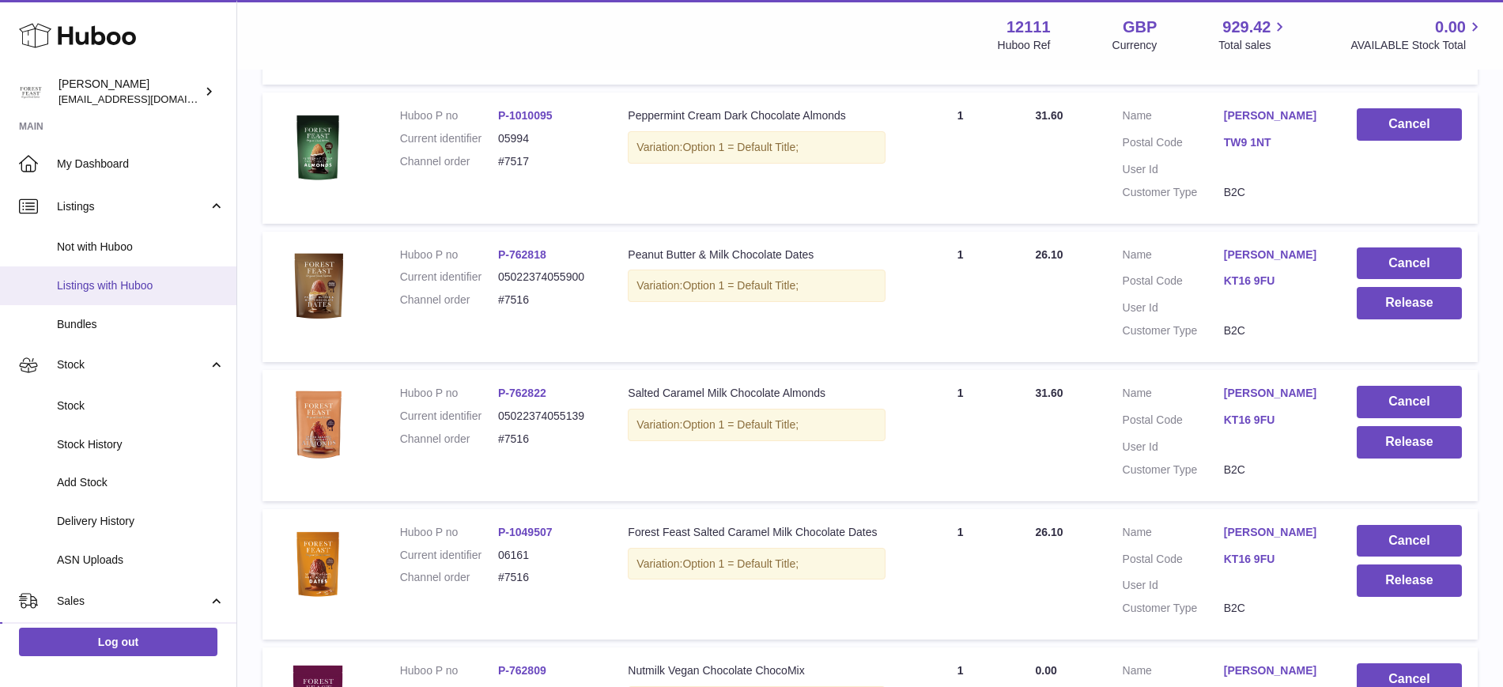
click at [133, 278] on span "Listings with Huboo" at bounding box center [141, 285] width 168 height 15
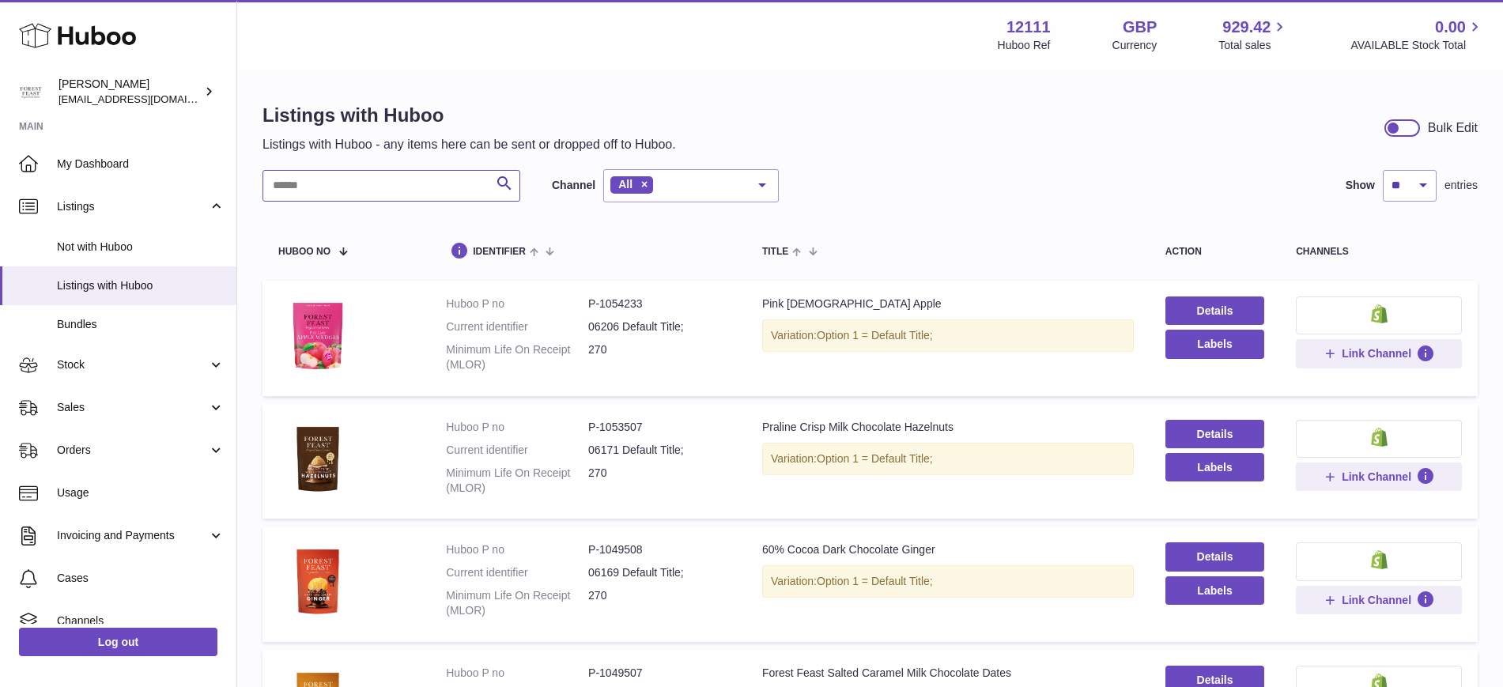
click at [415, 194] on input "text" at bounding box center [391, 186] width 258 height 32
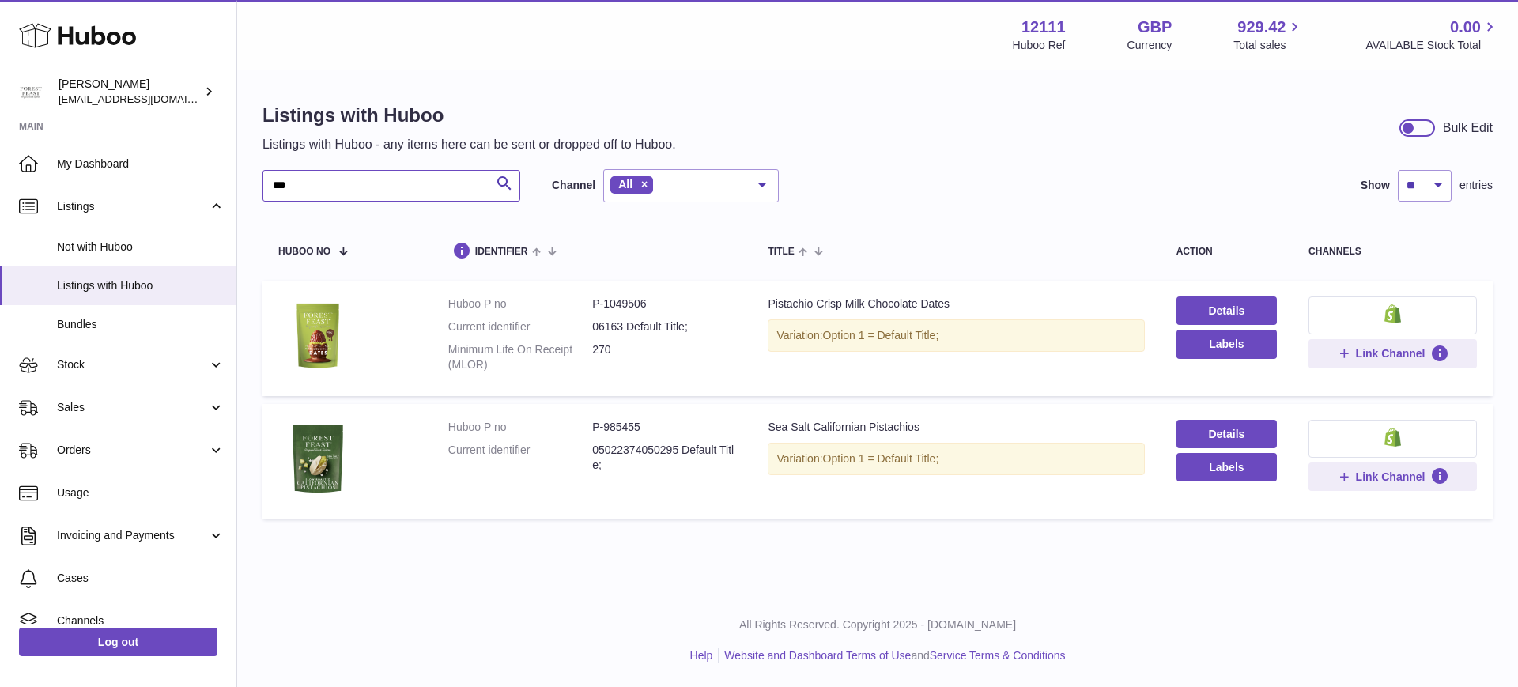
type input "***"
click at [391, 327] on td at bounding box center [347, 338] width 170 height 115
click at [477, 294] on td "Huboo P no P-1049506 Current identifier 06163 Default Title; Minimum Life On Re…" at bounding box center [592, 338] width 320 height 115
click at [613, 318] on dl "Huboo P no P-1049506 Current identifier 06163 Default Title; Minimum Life On Re…" at bounding box center [592, 338] width 289 height 84
click at [619, 333] on dd "06163 Default Title;" at bounding box center [664, 326] width 144 height 15
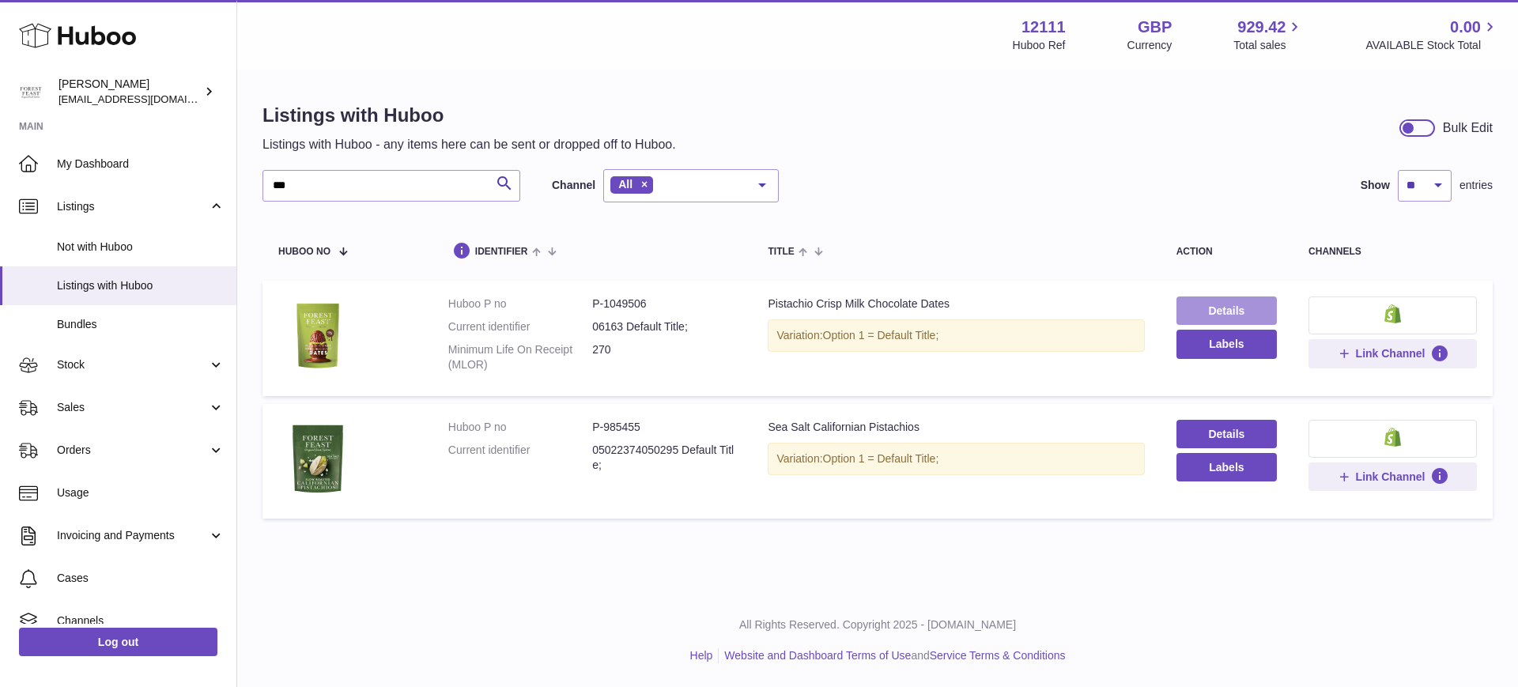
click at [1208, 310] on link "Details" at bounding box center [1226, 310] width 100 height 28
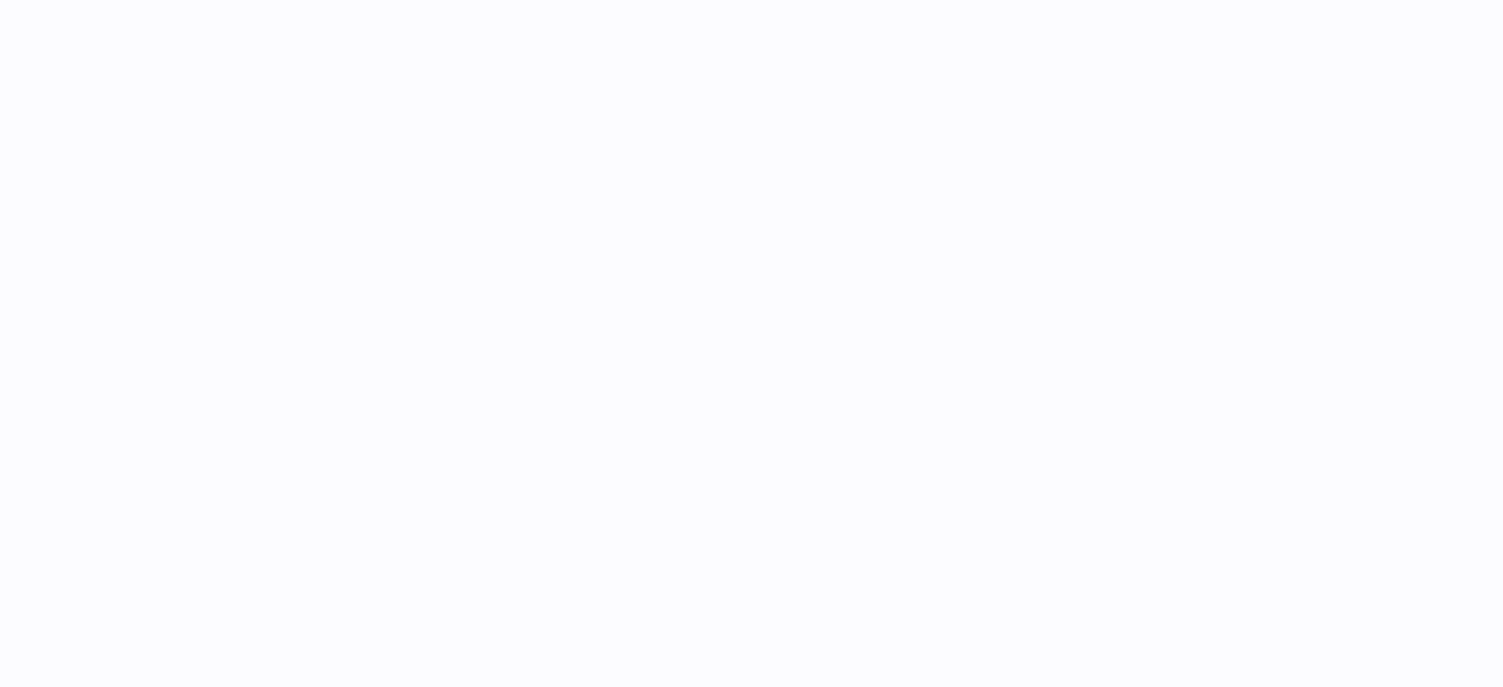
select select "***"
select select "****"
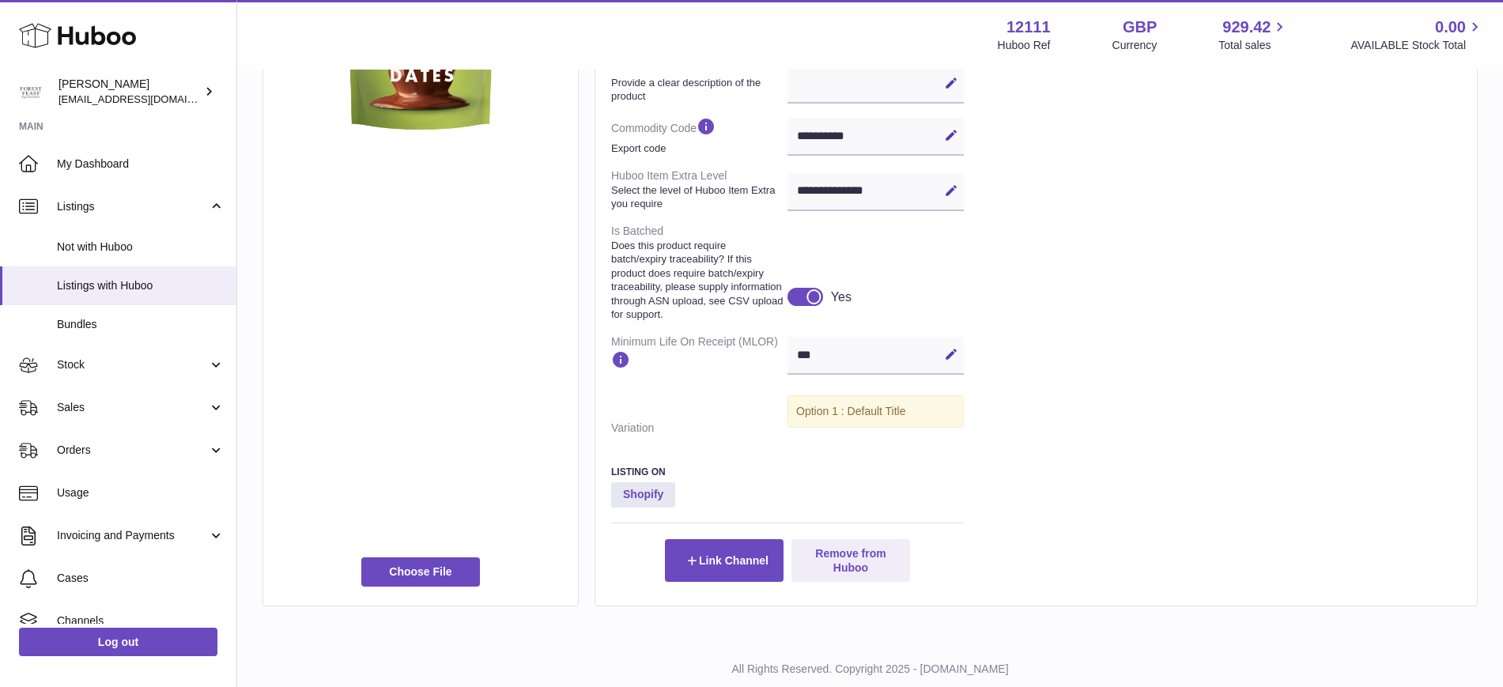
scroll to position [729, 0]
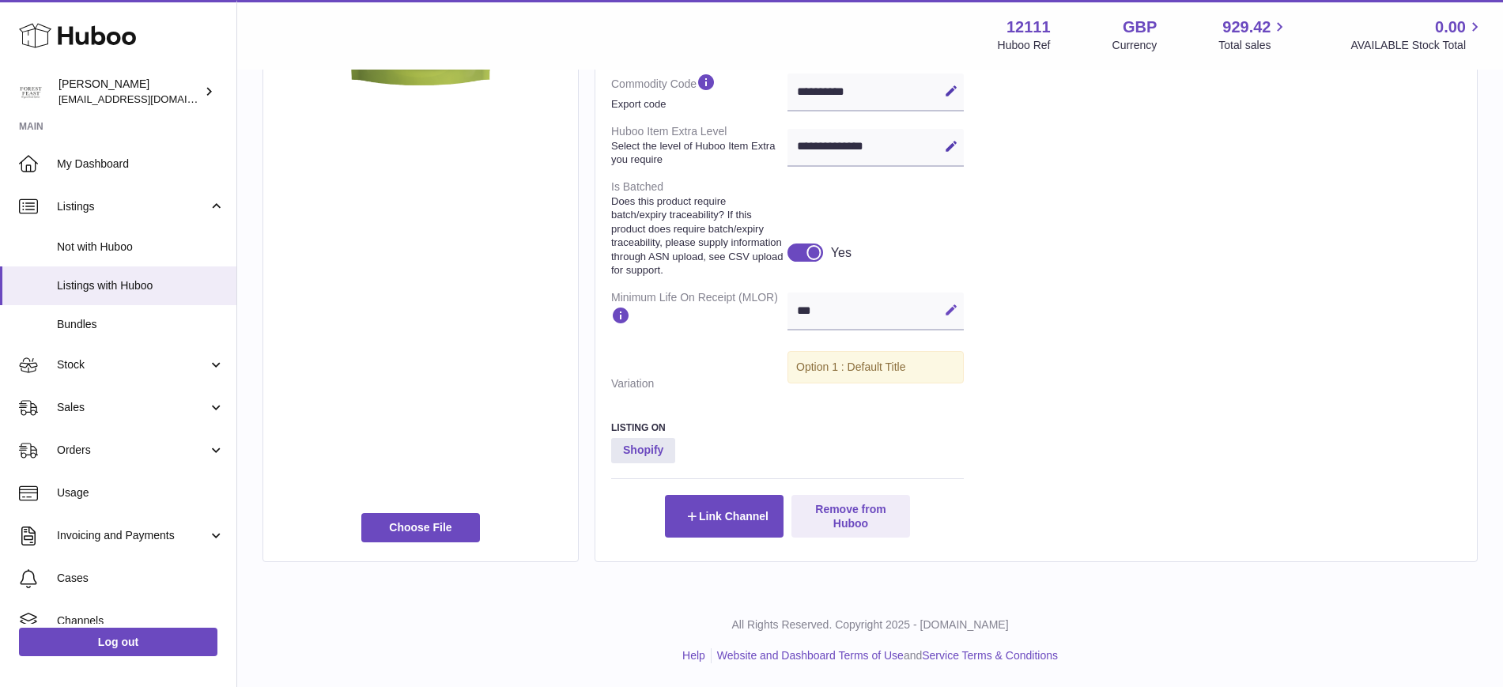
click at [949, 307] on icon at bounding box center [951, 310] width 14 height 14
drag, startPoint x: 848, startPoint y: 302, endPoint x: 767, endPoint y: 304, distance: 81.4
type input "***"
click at [945, 317] on button "Save" at bounding box center [950, 309] width 25 height 25
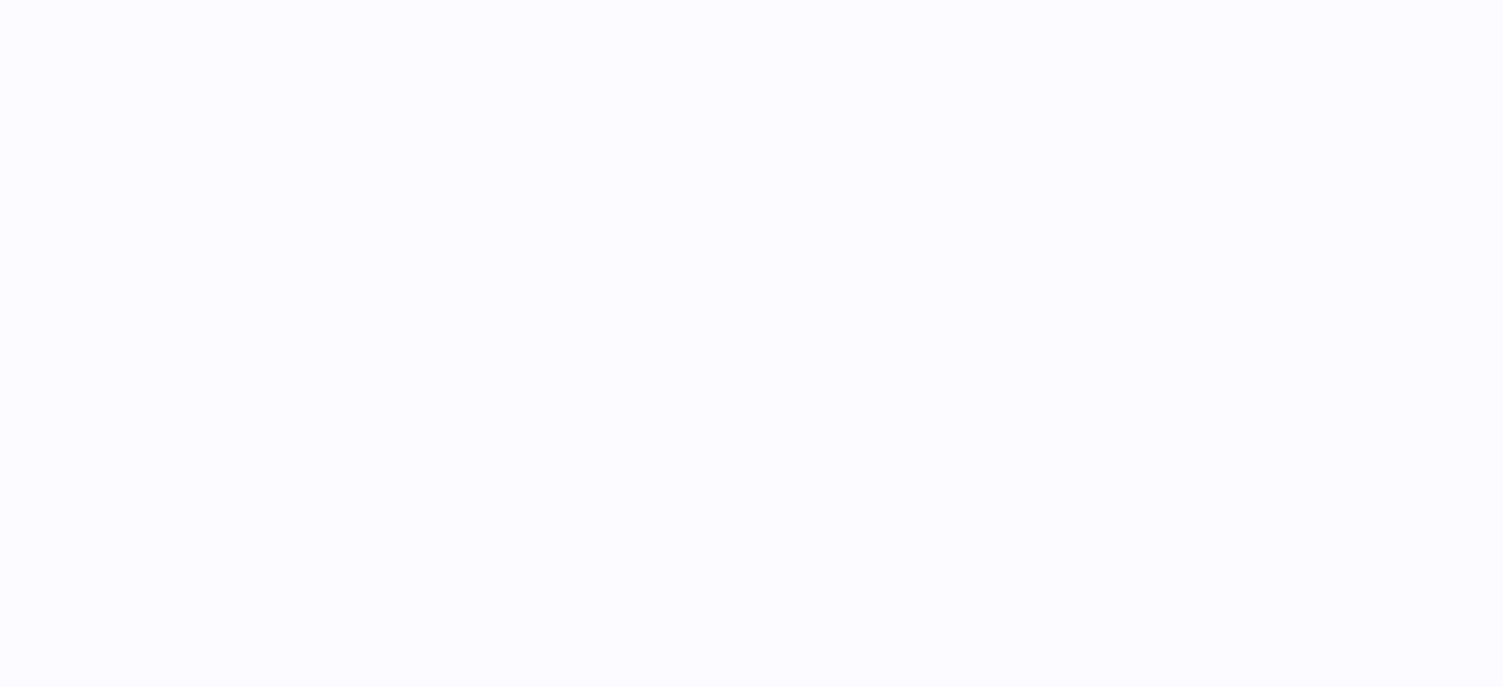
select select "***"
select select "****"
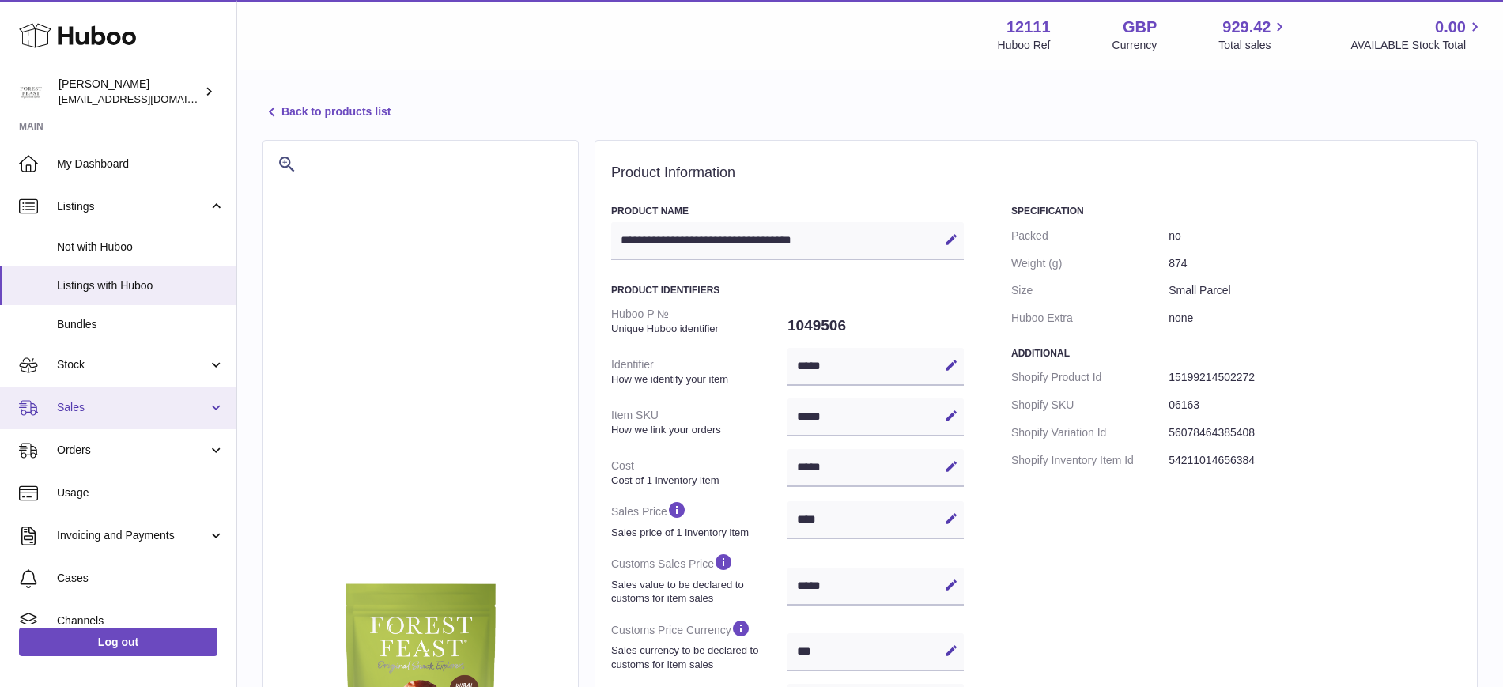
click at [111, 402] on span "Sales" at bounding box center [132, 407] width 151 height 15
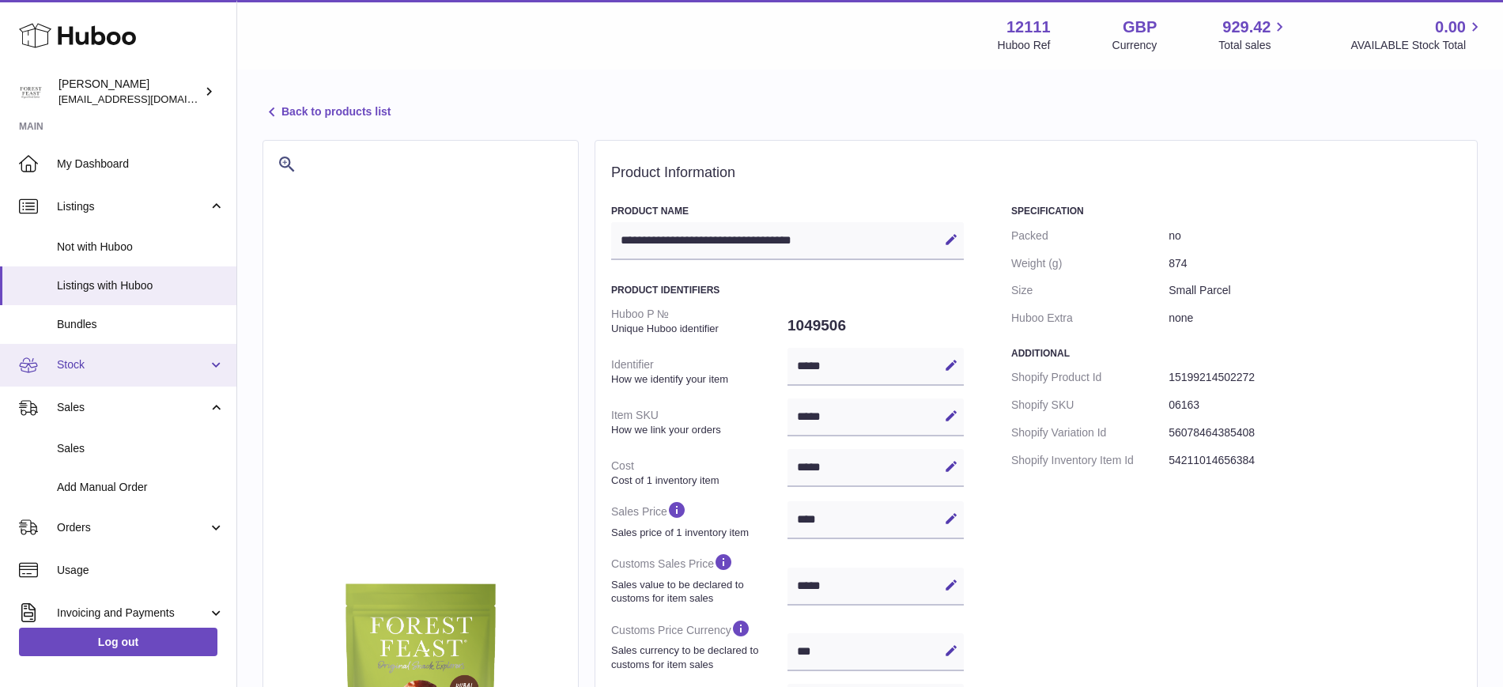
click at [100, 366] on span "Stock" at bounding box center [132, 364] width 151 height 15
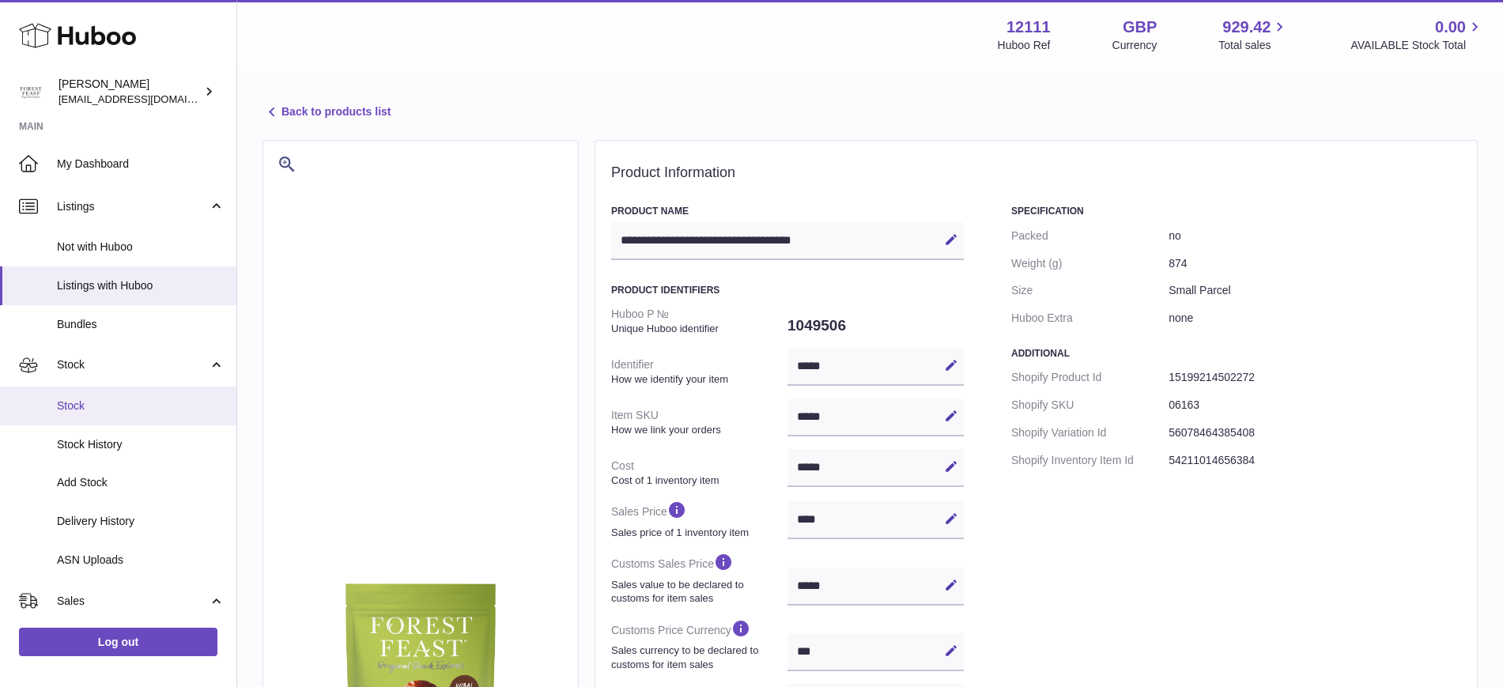
click at [89, 404] on span "Stock" at bounding box center [141, 405] width 168 height 15
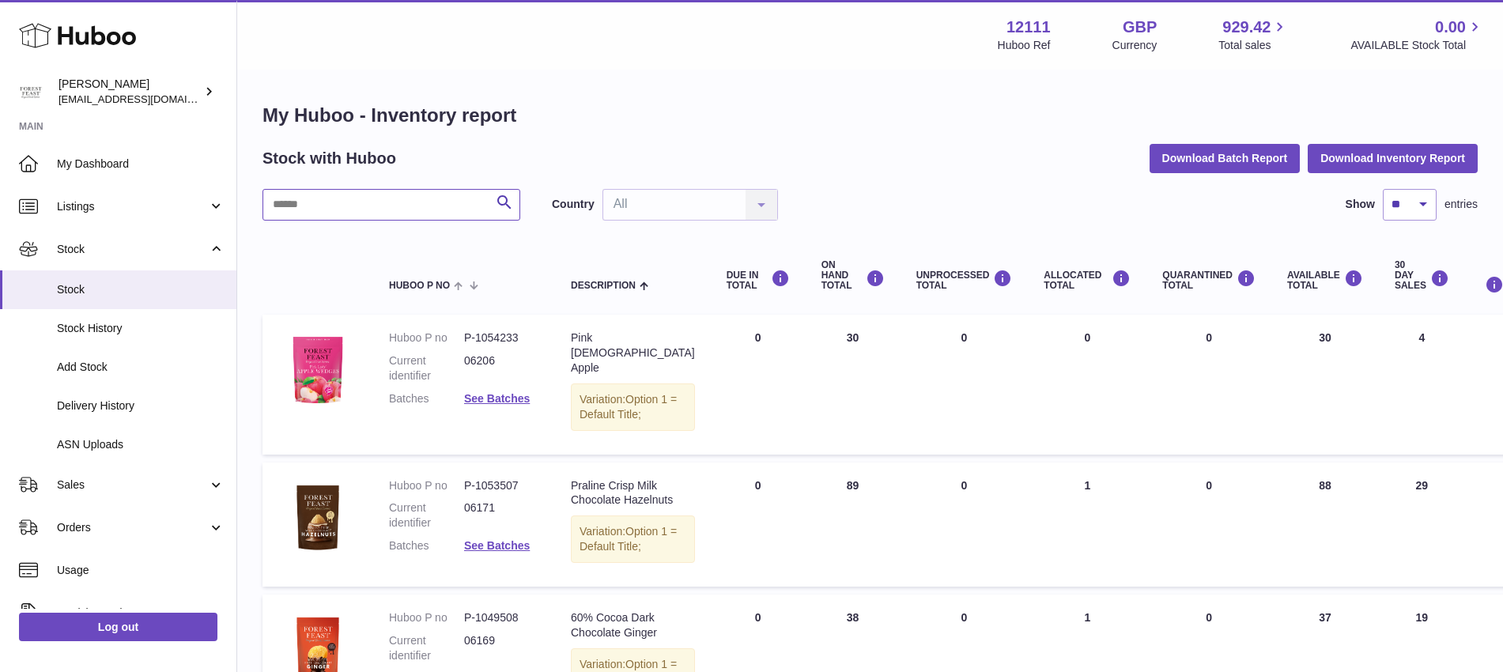
click at [410, 217] on input "text" at bounding box center [391, 205] width 258 height 32
type input "**"
click at [501, 552] on link "See Batches" at bounding box center [497, 545] width 66 height 13
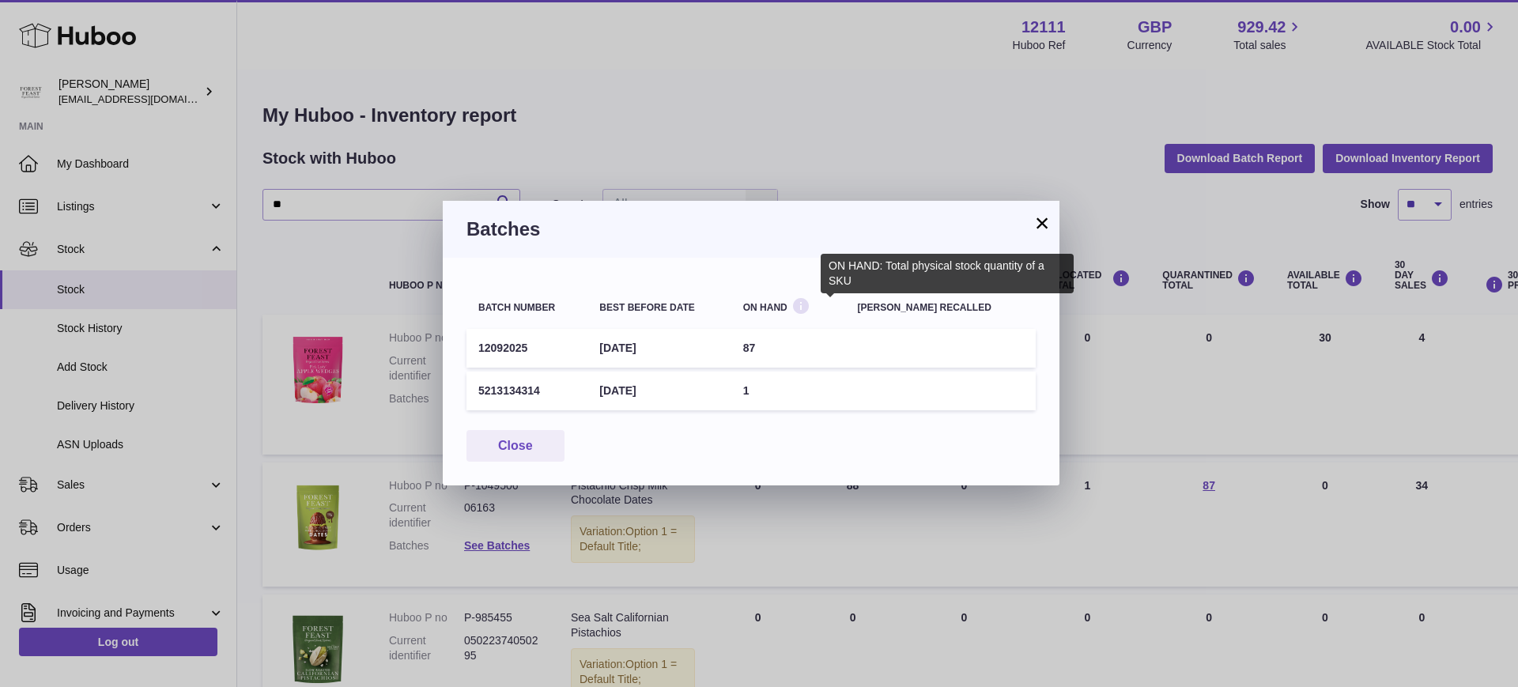
click at [810, 308] on icon at bounding box center [800, 306] width 19 height 20
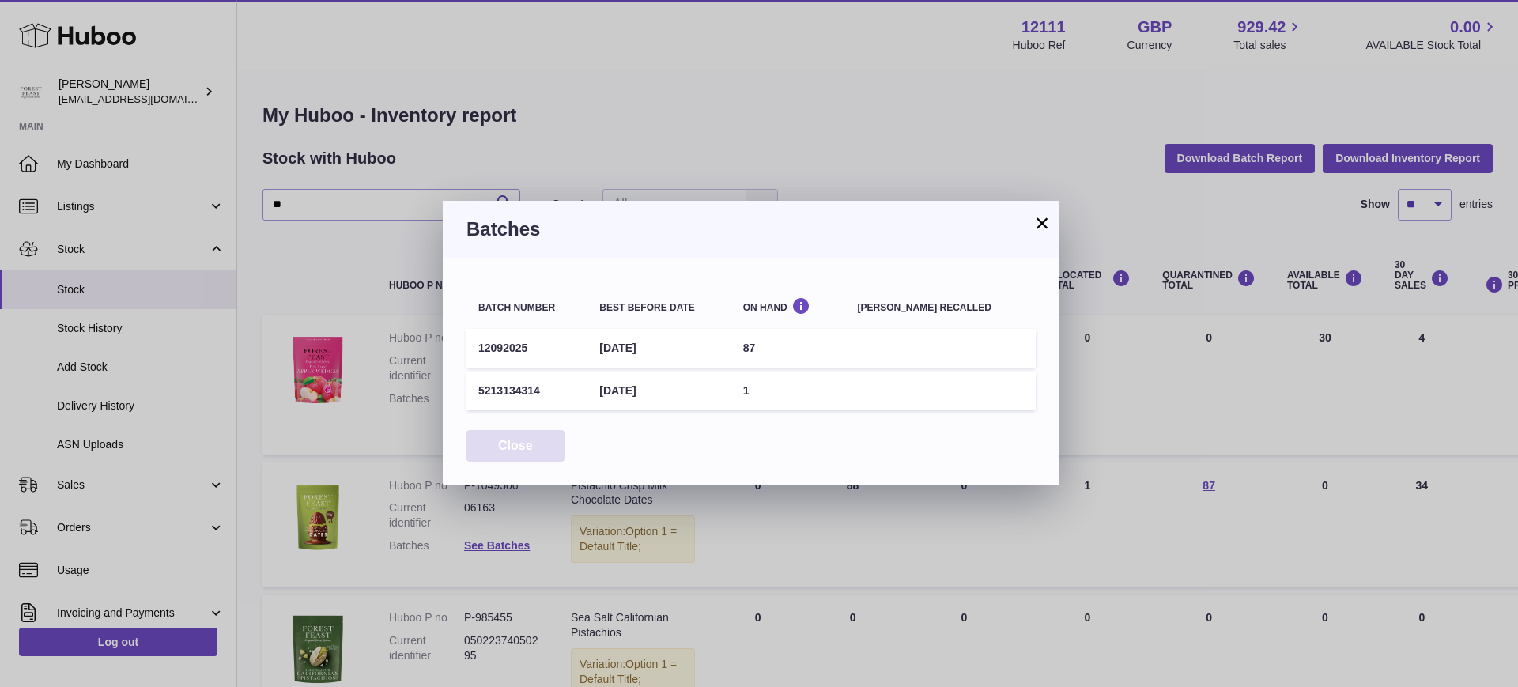
click at [527, 451] on button "Close" at bounding box center [515, 446] width 98 height 32
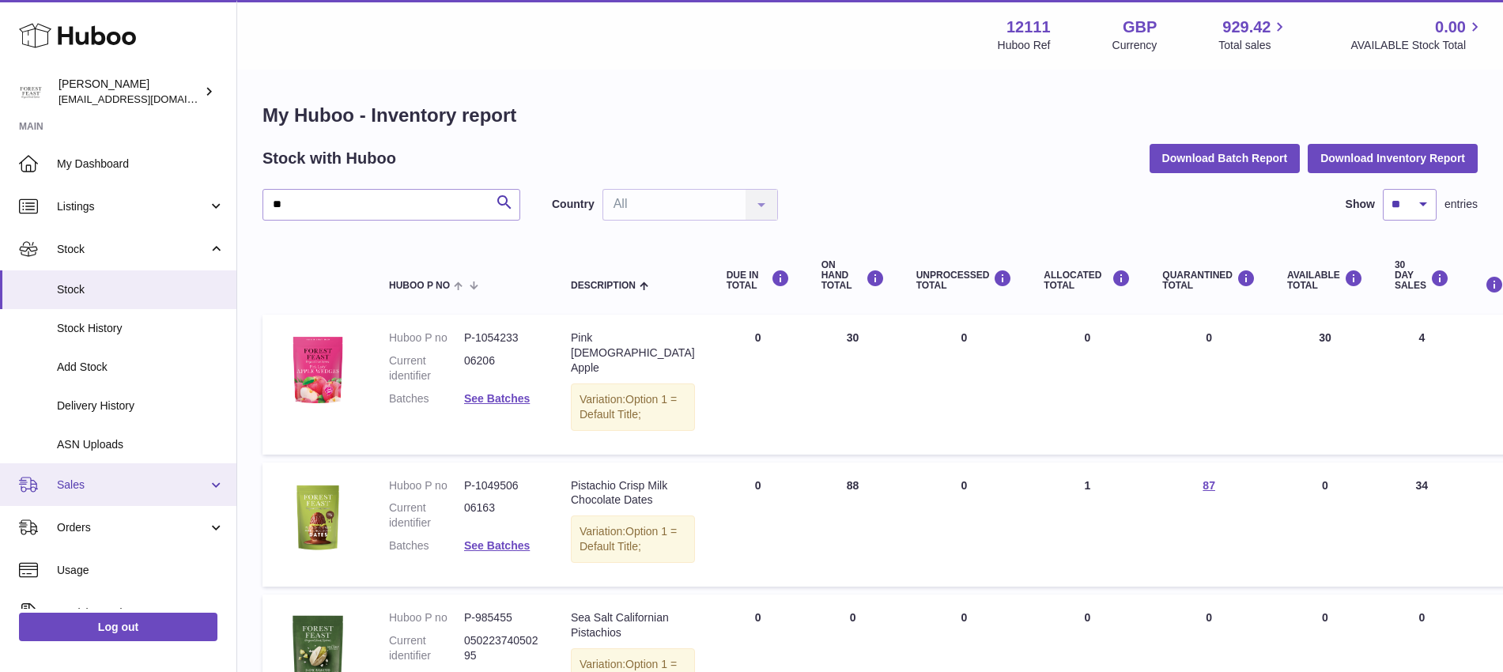
click at [187, 494] on link "Sales" at bounding box center [118, 484] width 236 height 43
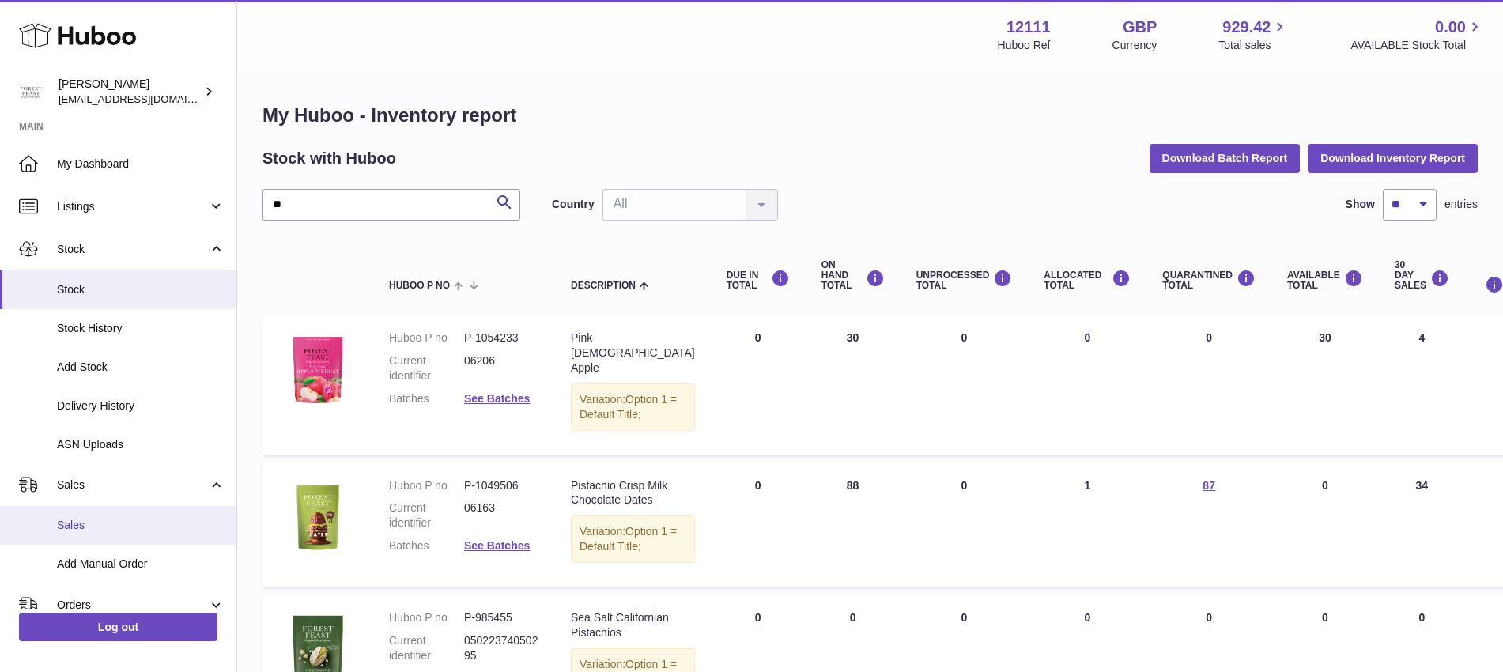
click at [98, 515] on link "Sales" at bounding box center [118, 525] width 236 height 39
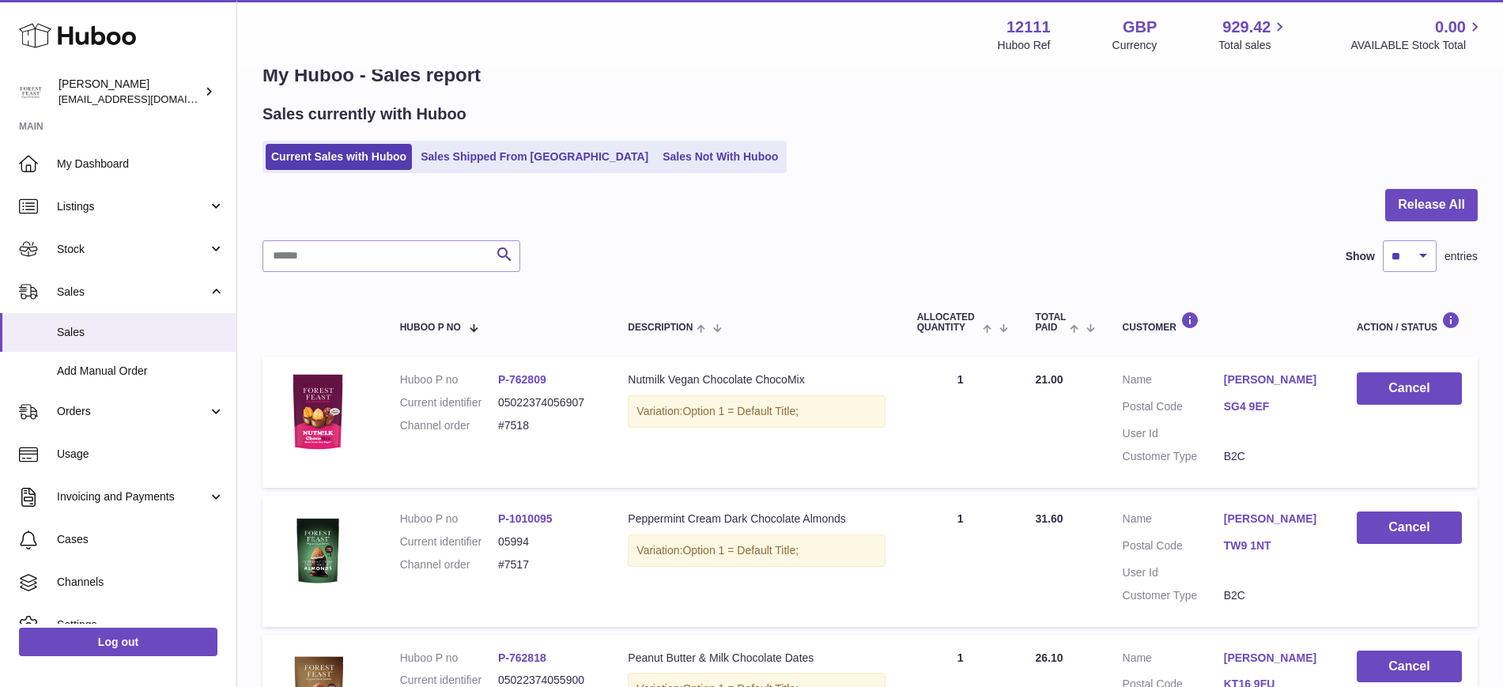
scroll to position [40, 0]
click at [519, 149] on link "Sales Shipped From Huboo" at bounding box center [534, 158] width 239 height 26
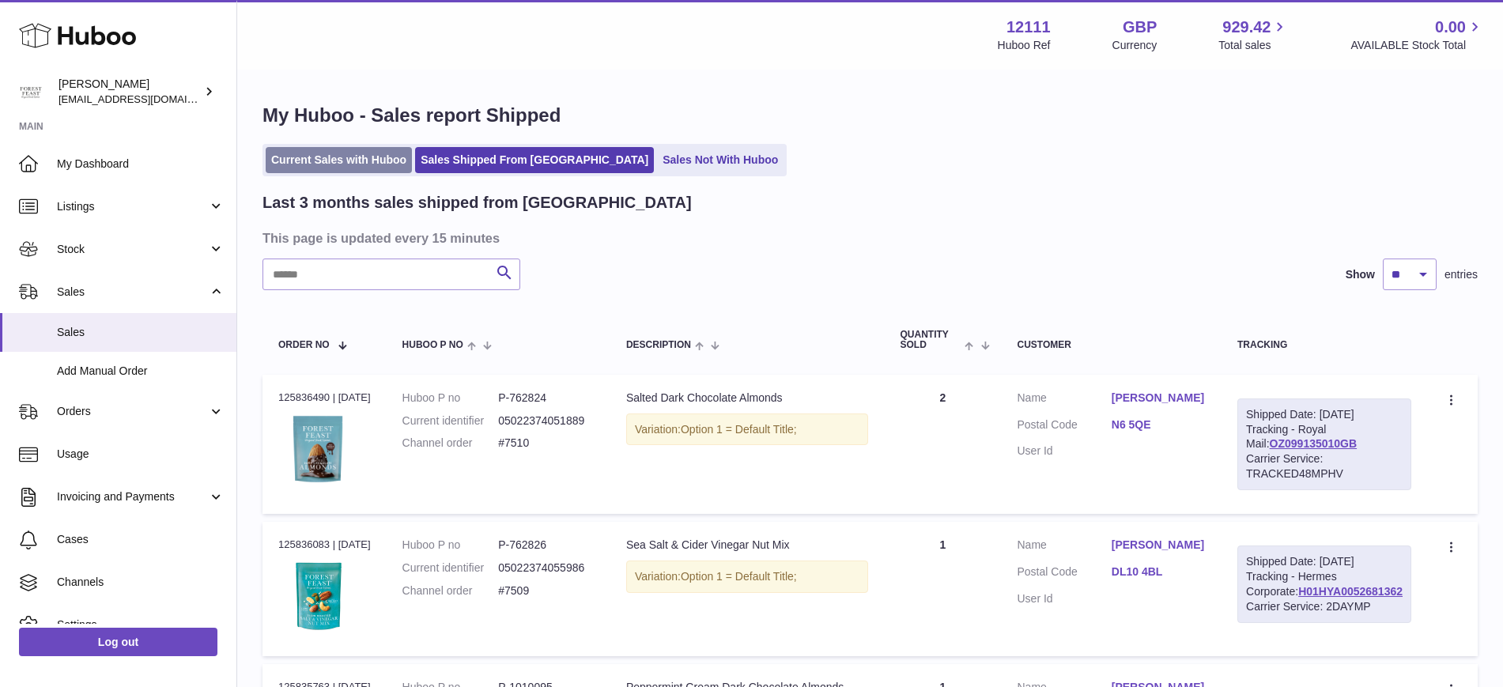
click at [372, 159] on link "Current Sales with Huboo" at bounding box center [339, 160] width 146 height 26
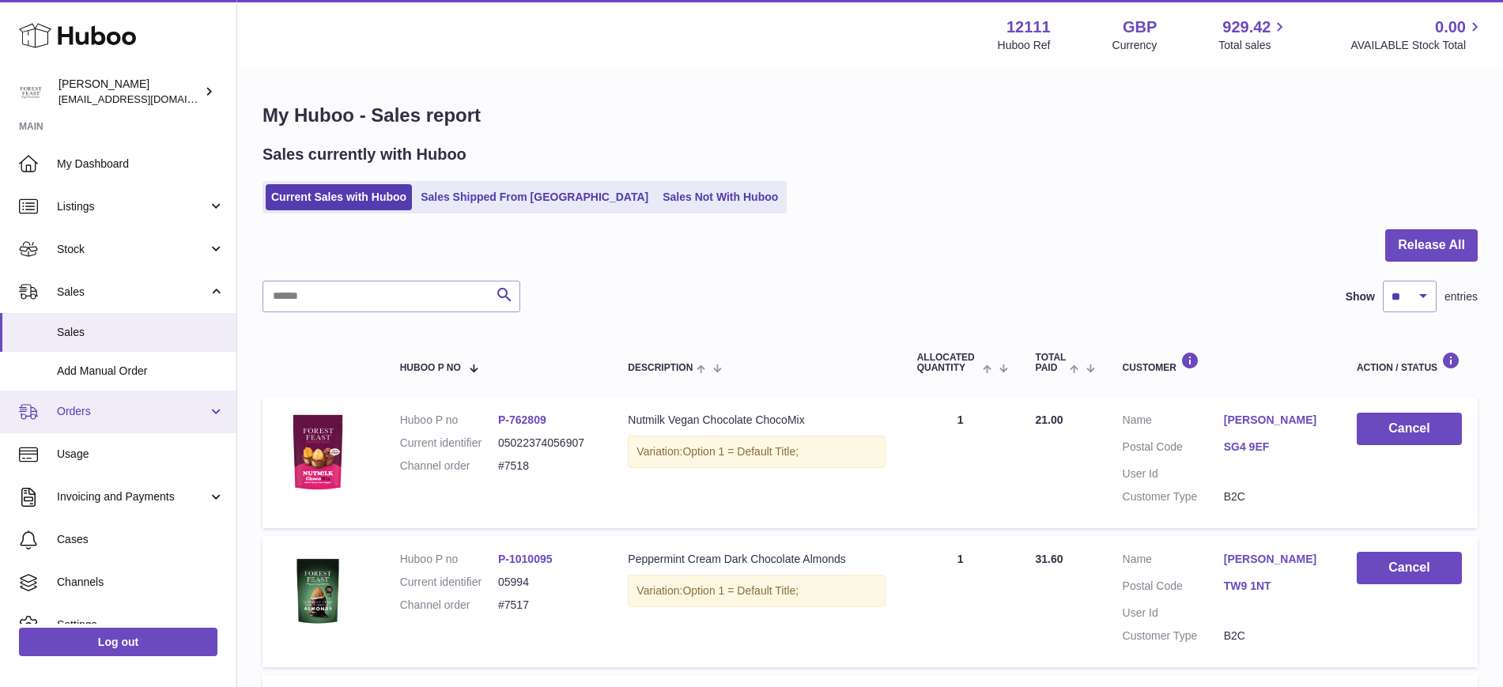
click at [174, 417] on span "Orders" at bounding box center [132, 411] width 151 height 15
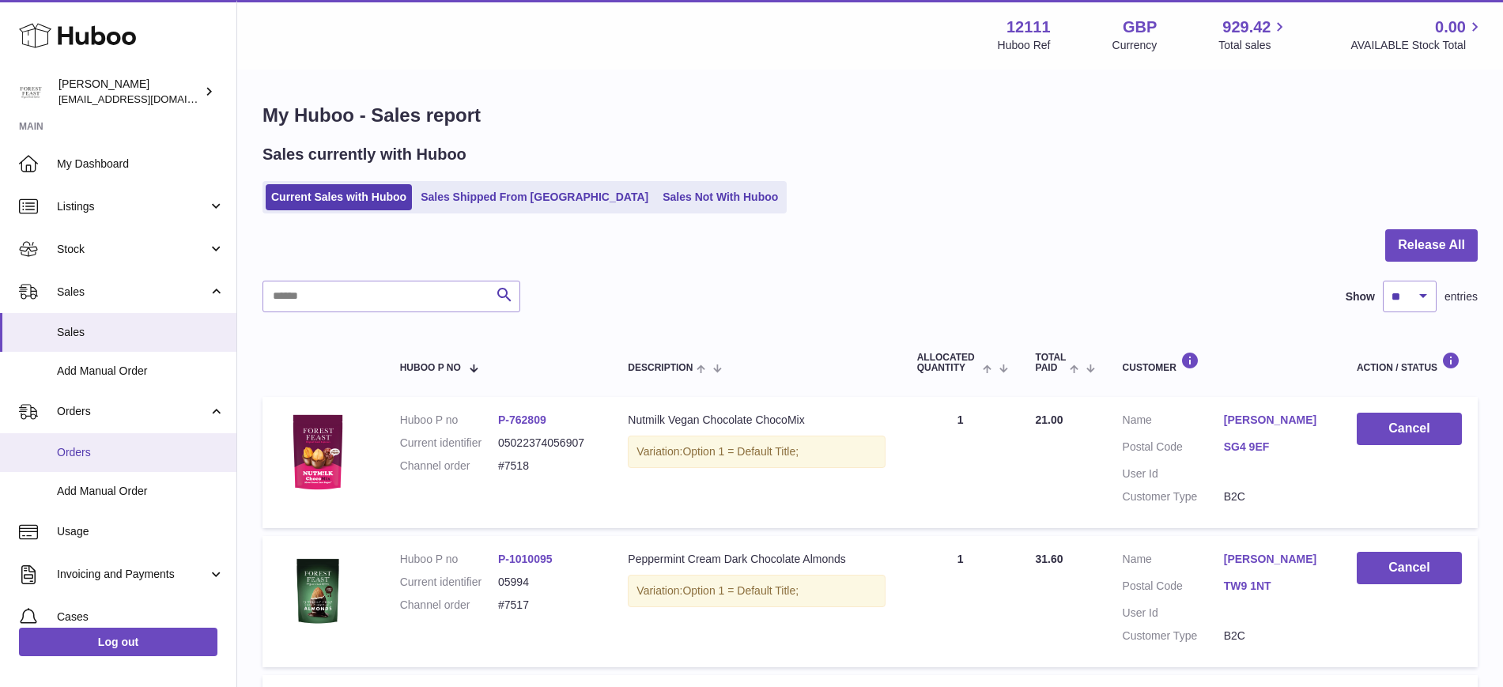
click at [97, 458] on span "Orders" at bounding box center [141, 452] width 168 height 15
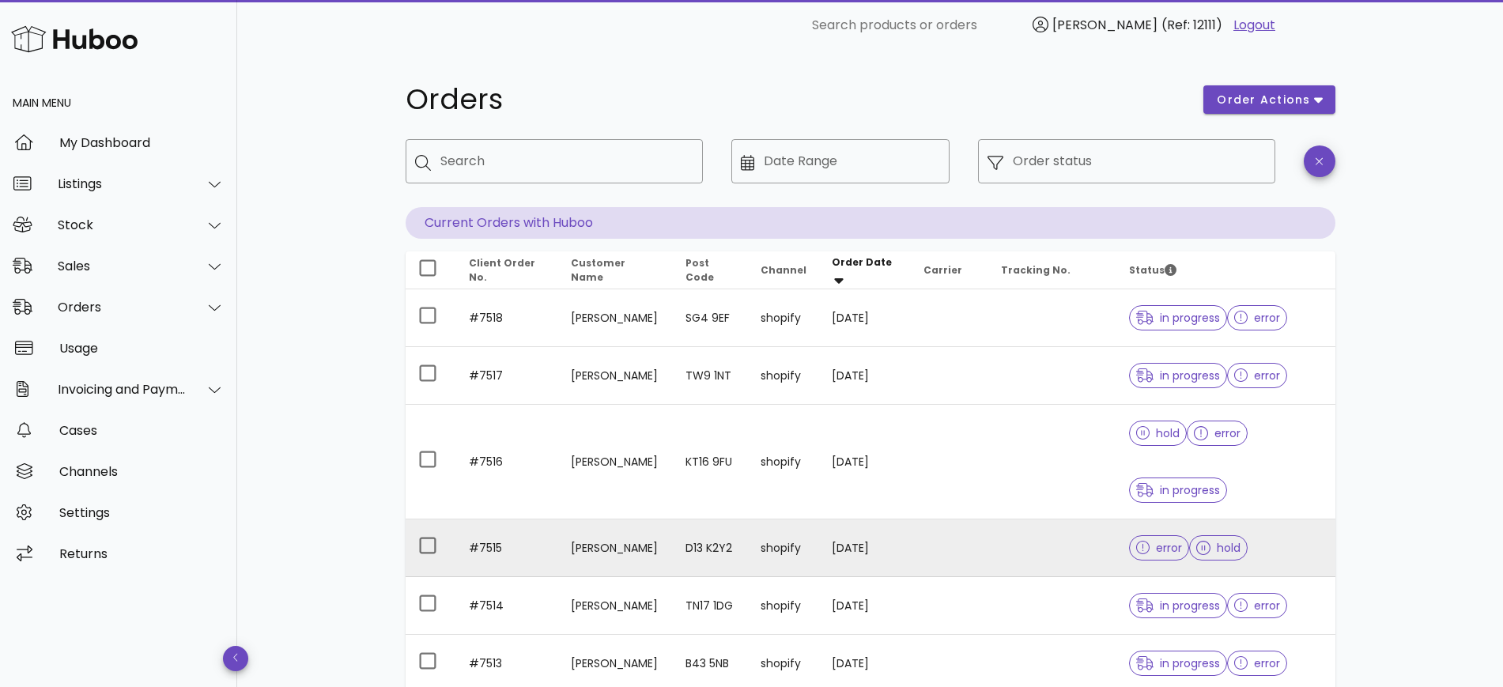
click at [858, 541] on td "[DATE]" at bounding box center [865, 548] width 92 height 58
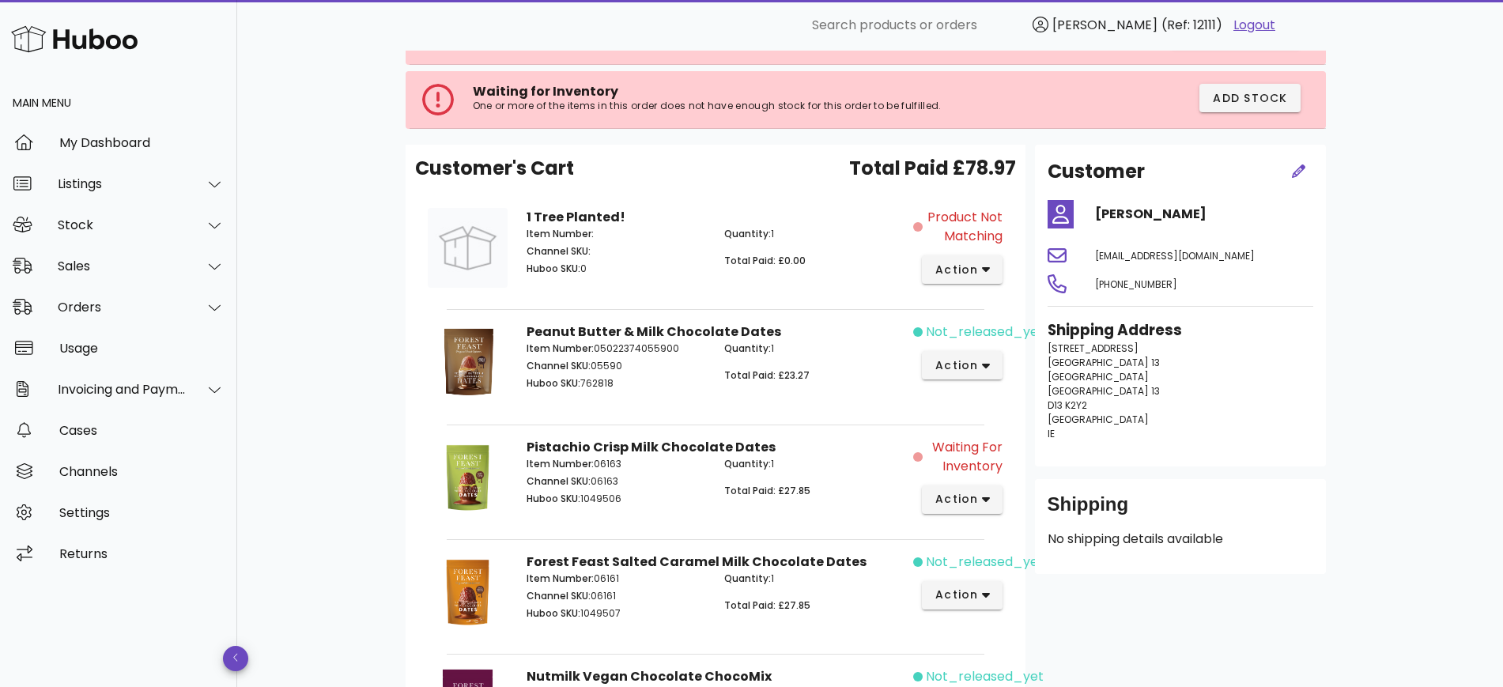
scroll to position [303, 0]
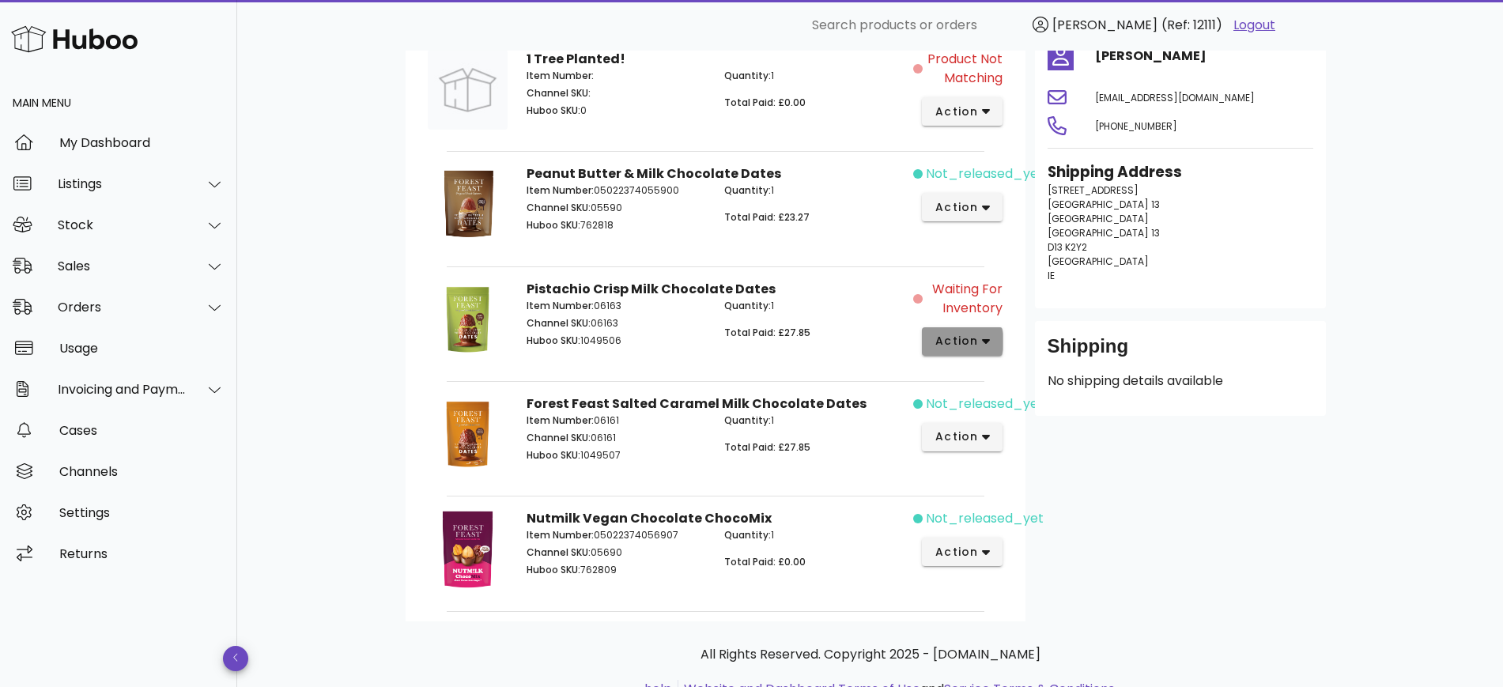
click at [986, 348] on span "action" at bounding box center [962, 341] width 56 height 17
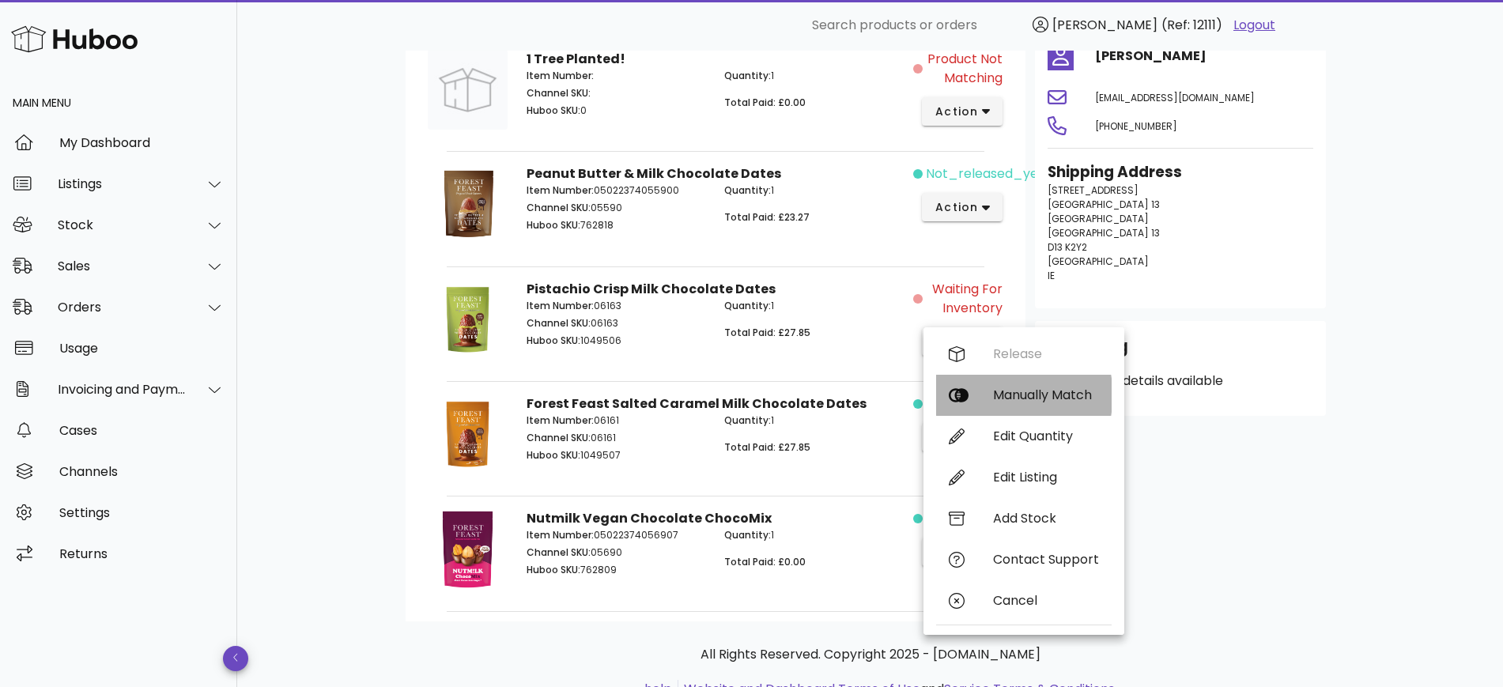
click at [1018, 400] on div "Manually Match" at bounding box center [1046, 394] width 106 height 15
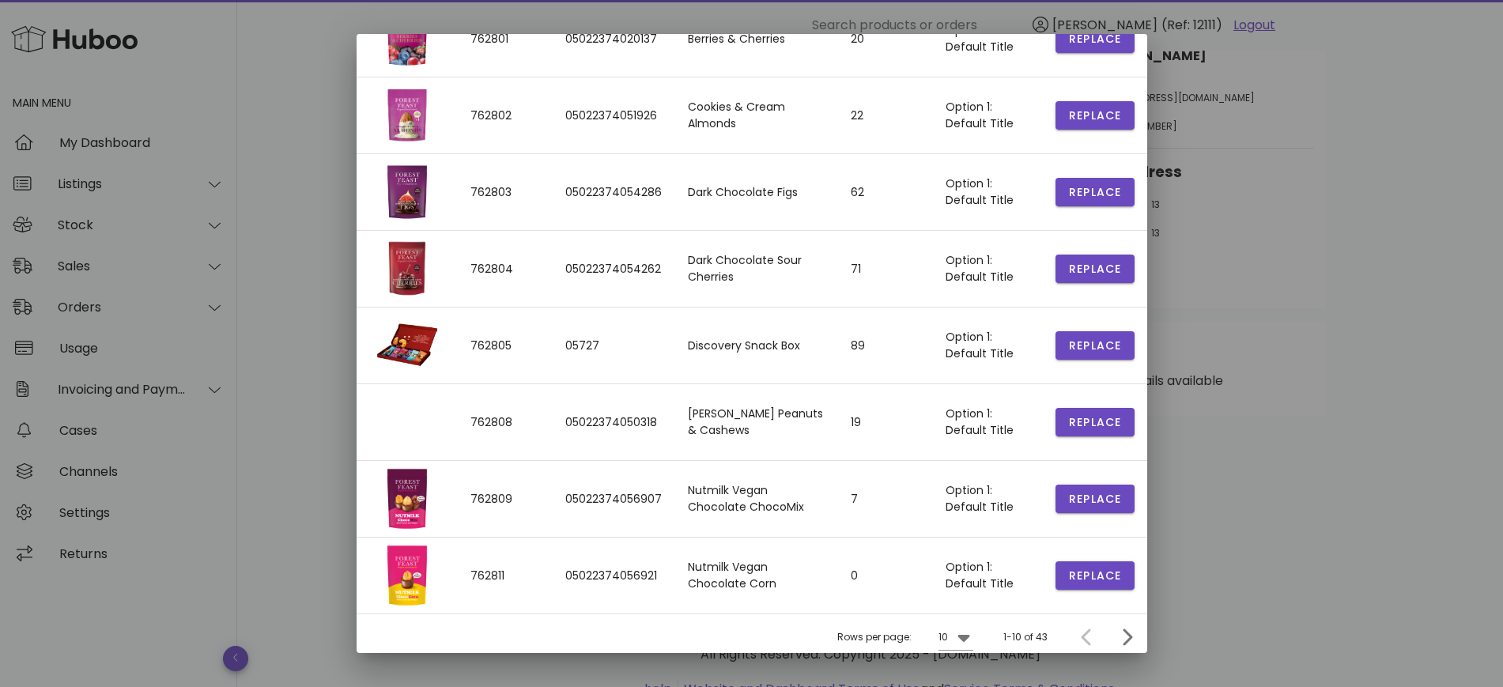
scroll to position [290, 0]
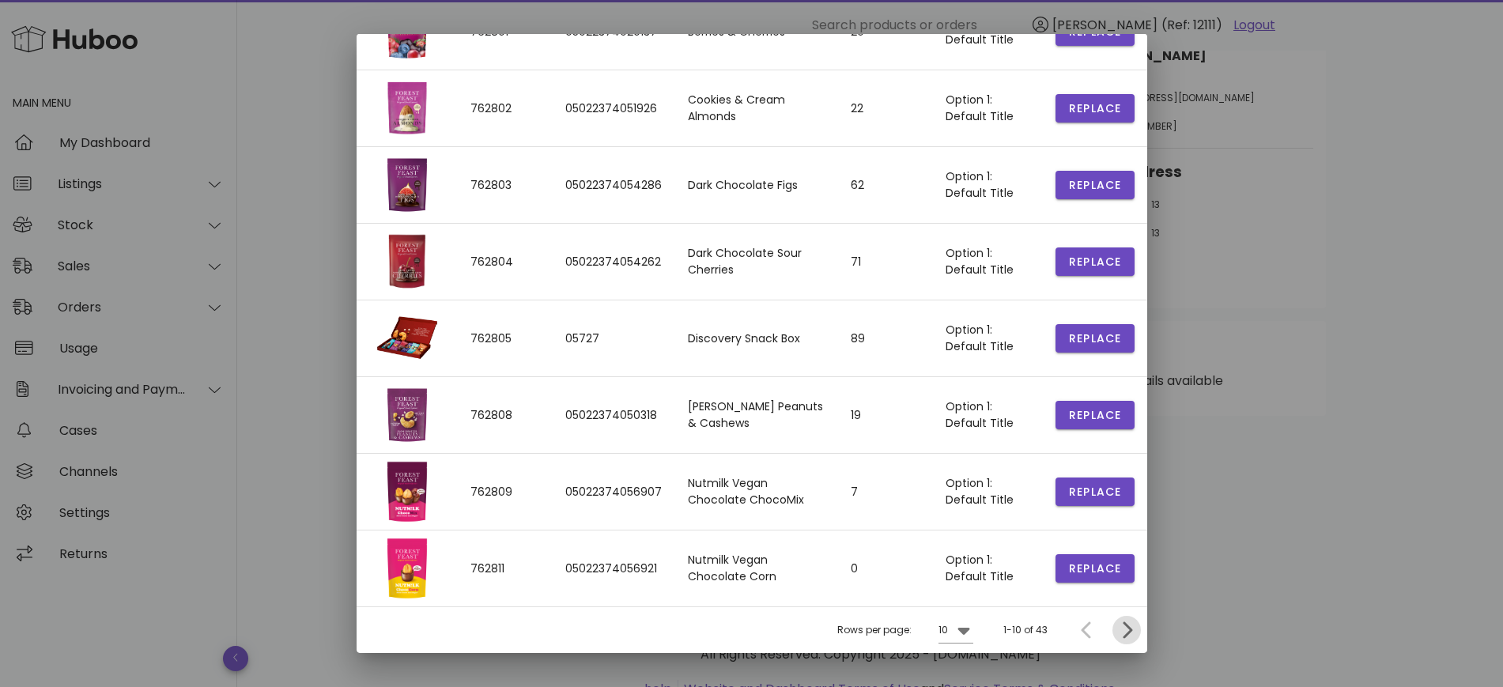
click at [1122, 632] on icon "Next page" at bounding box center [1126, 630] width 9 height 17
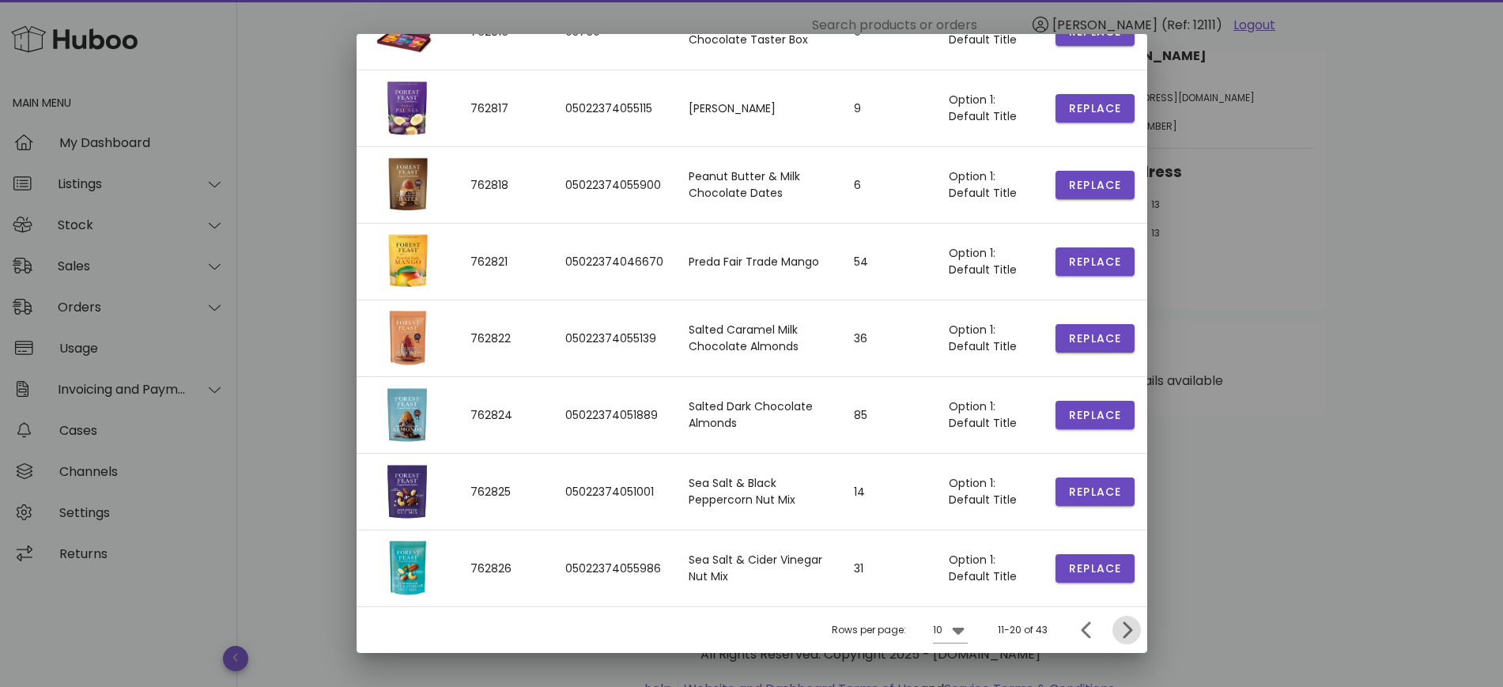
click at [1122, 630] on icon "Next page" at bounding box center [1126, 630] width 9 height 17
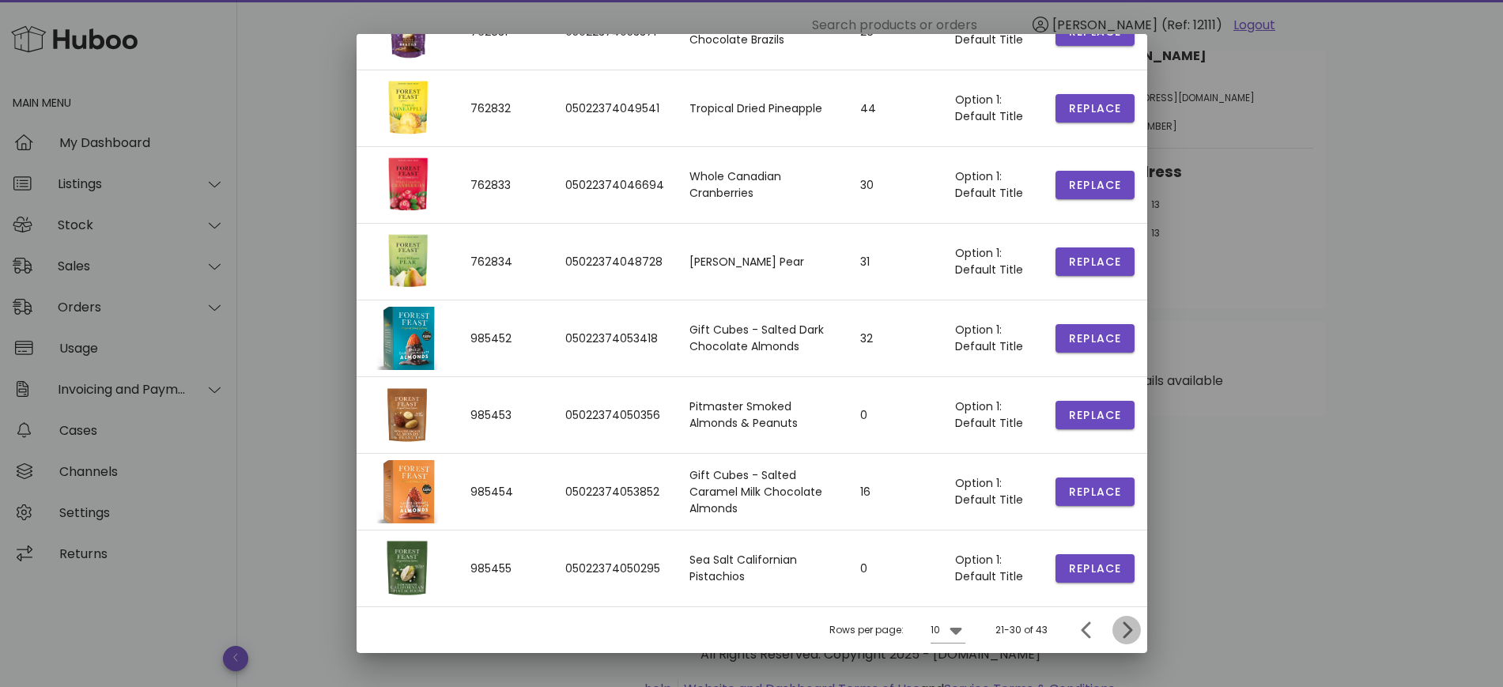
click at [1122, 632] on icon "Next page" at bounding box center [1126, 630] width 9 height 17
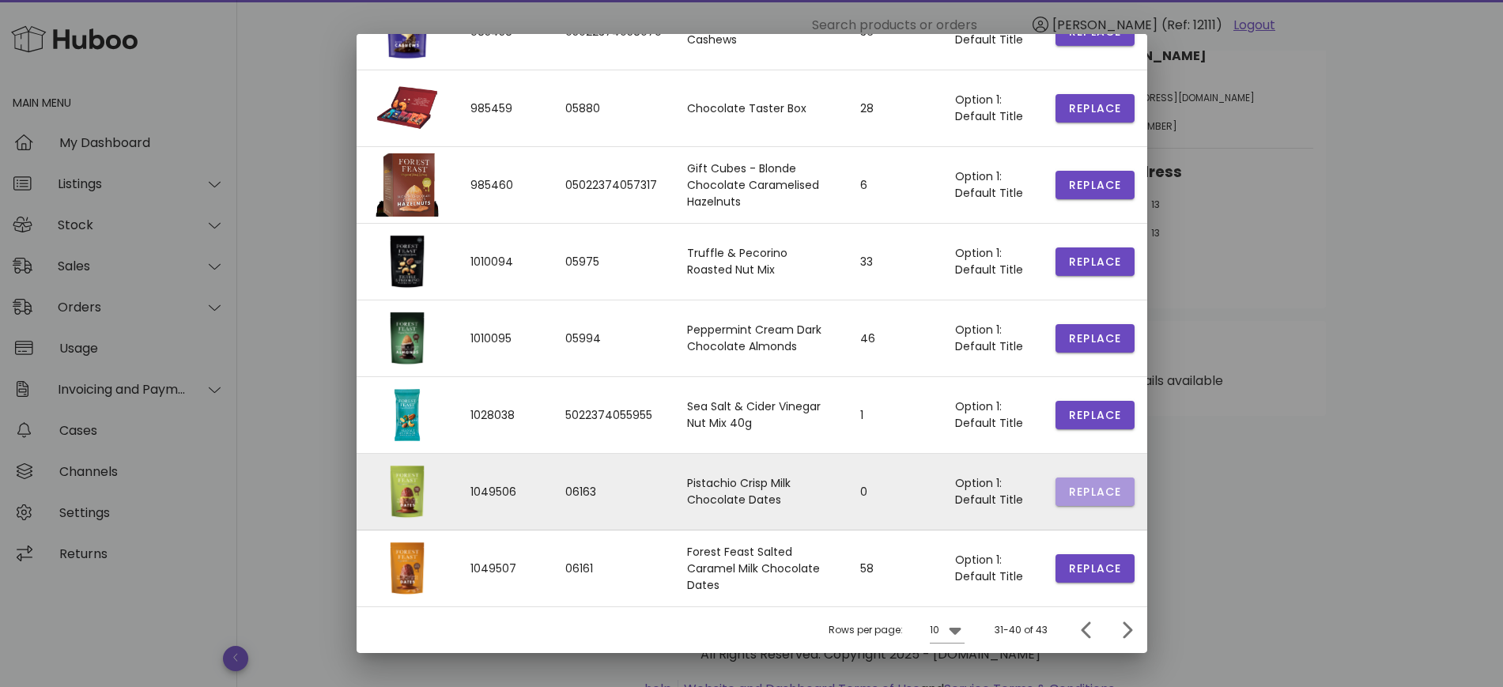
click at [1088, 496] on span "Replace" at bounding box center [1095, 492] width 54 height 17
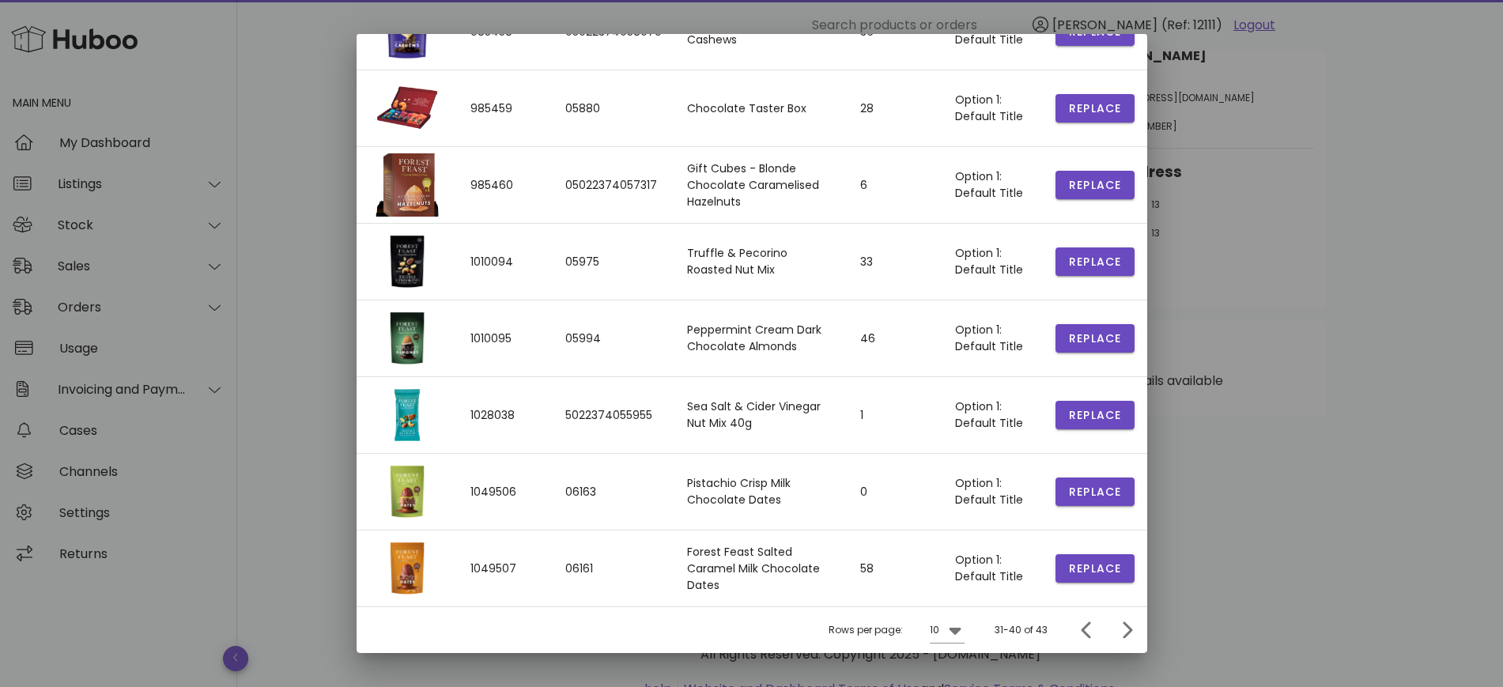
click at [1231, 531] on div at bounding box center [751, 343] width 1503 height 687
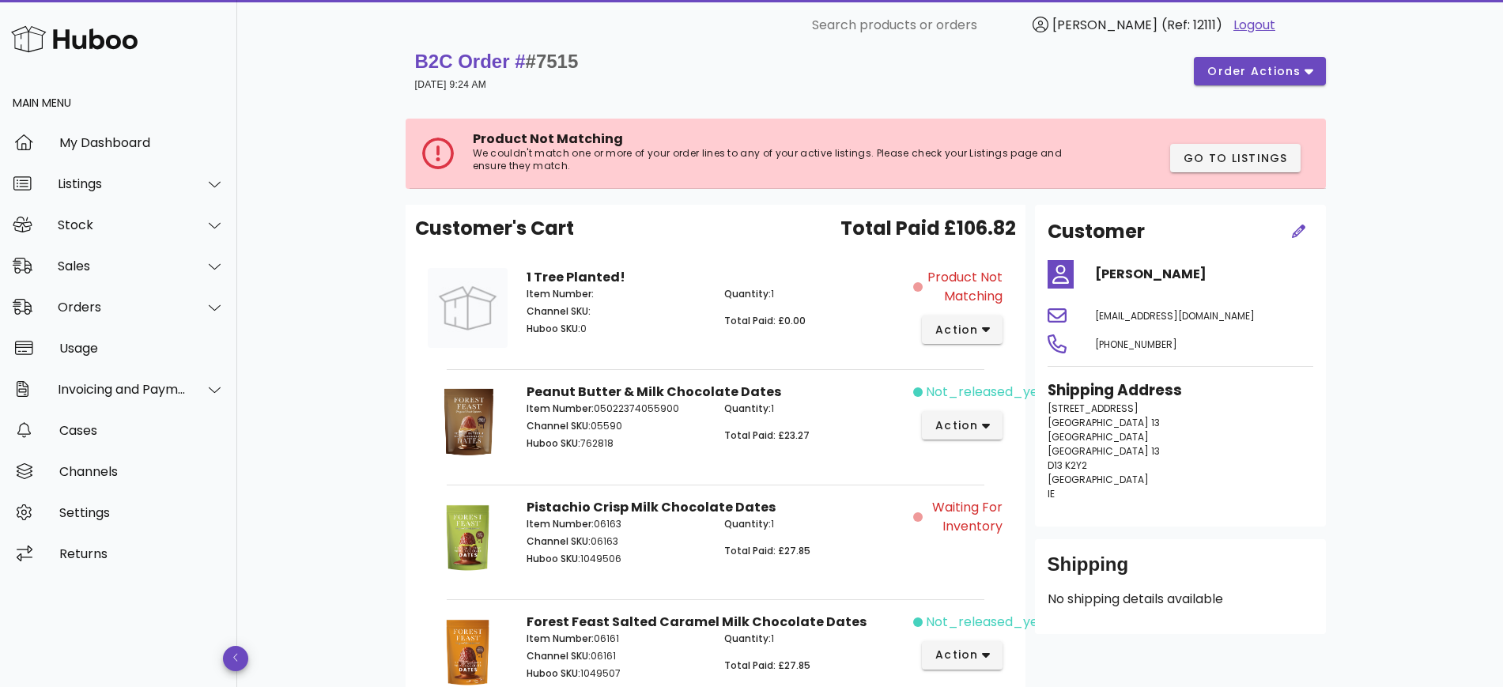
scroll to position [0, 0]
